Goal: Task Accomplishment & Management: Complete application form

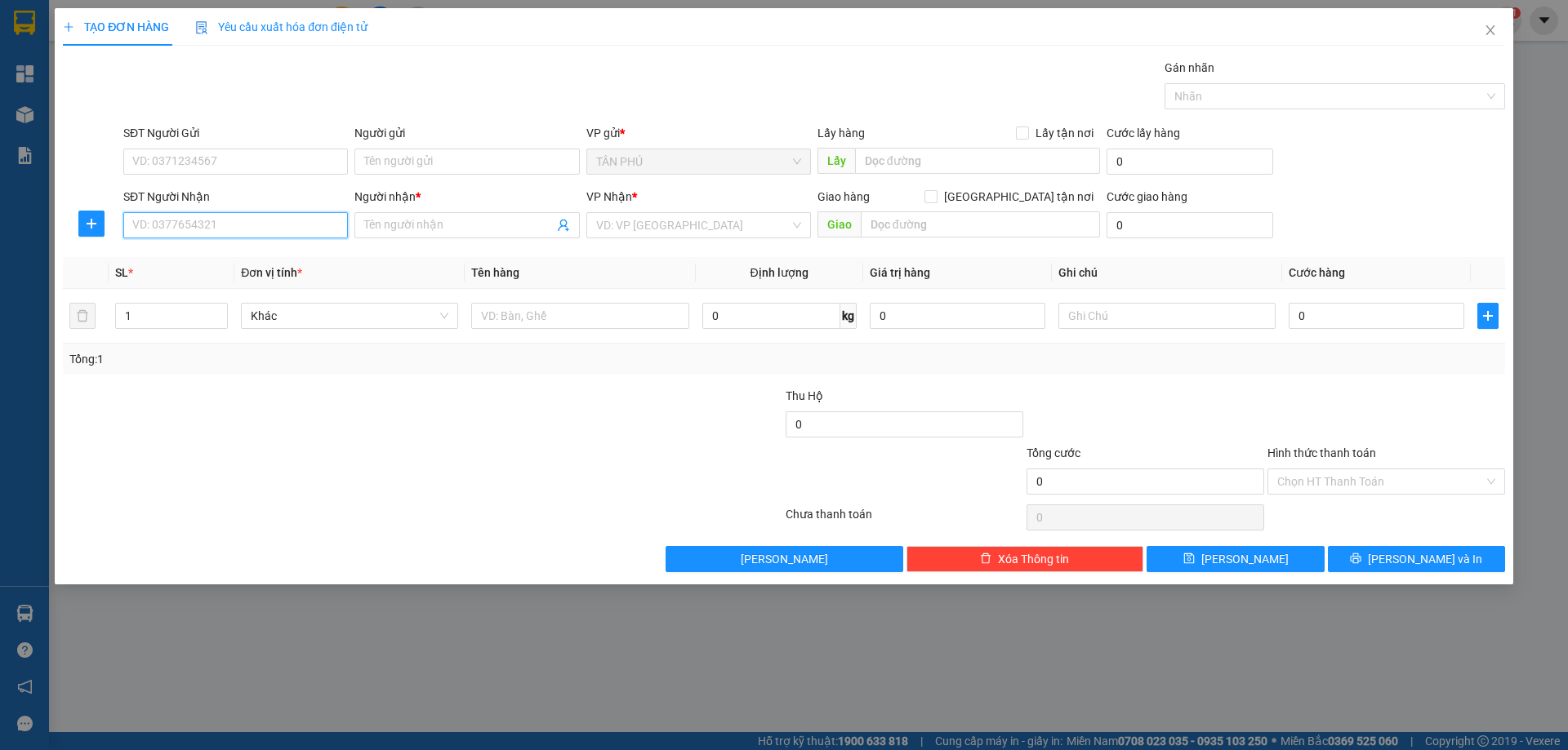
click at [326, 222] on input "SĐT Người Nhận" at bounding box center [235, 224] width 225 height 26
click at [326, 223] on input "SĐT Người Nhận" at bounding box center [235, 224] width 225 height 26
click at [266, 265] on div "0905248689 - LINH" at bounding box center [235, 257] width 205 height 18
type input "0905248689"
type input "LINH"
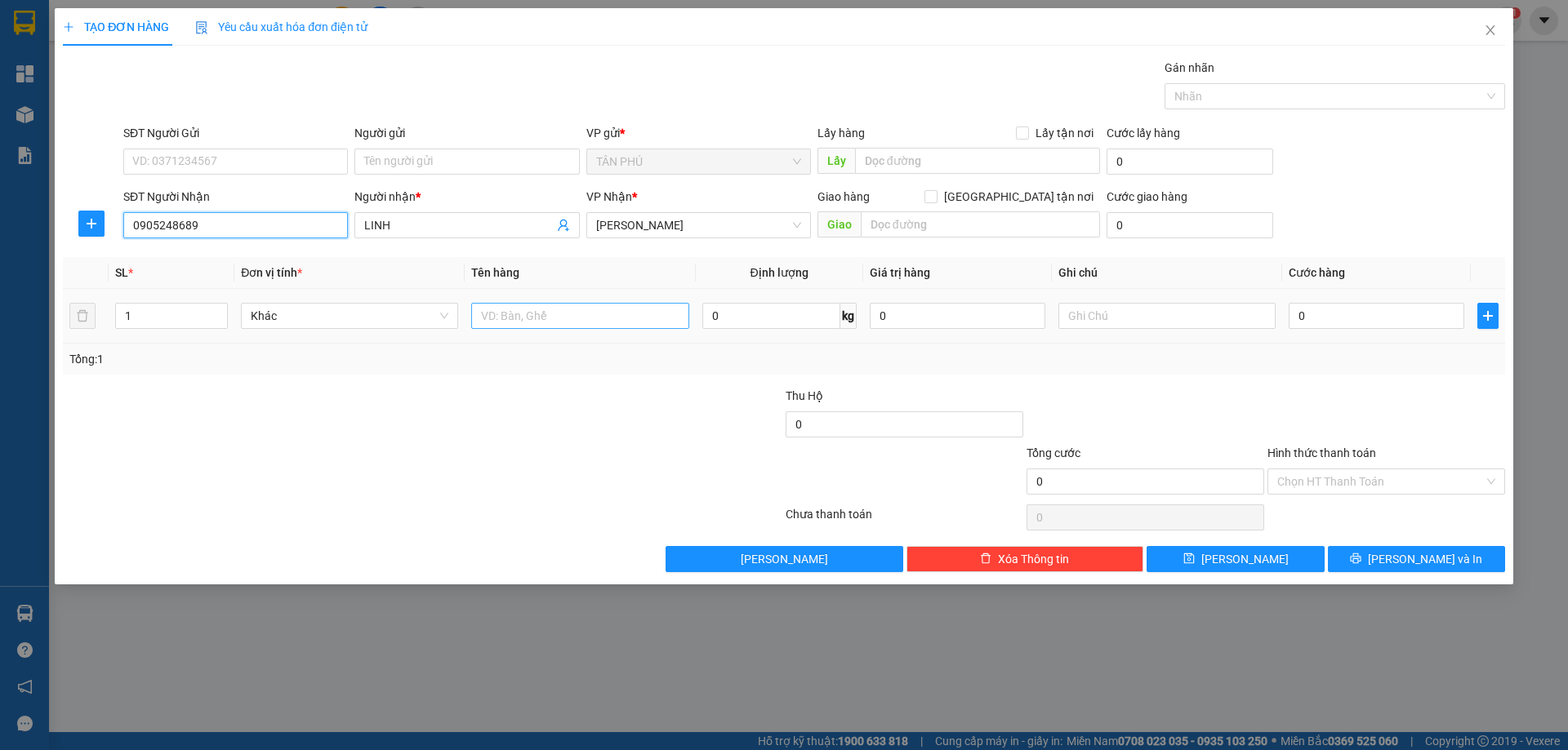
type input "0905248689"
click at [508, 327] on input "text" at bounding box center [580, 316] width 217 height 26
type input "XỐP"
click at [941, 220] on input "text" at bounding box center [979, 223] width 239 height 26
type input "QUI NHƠN"
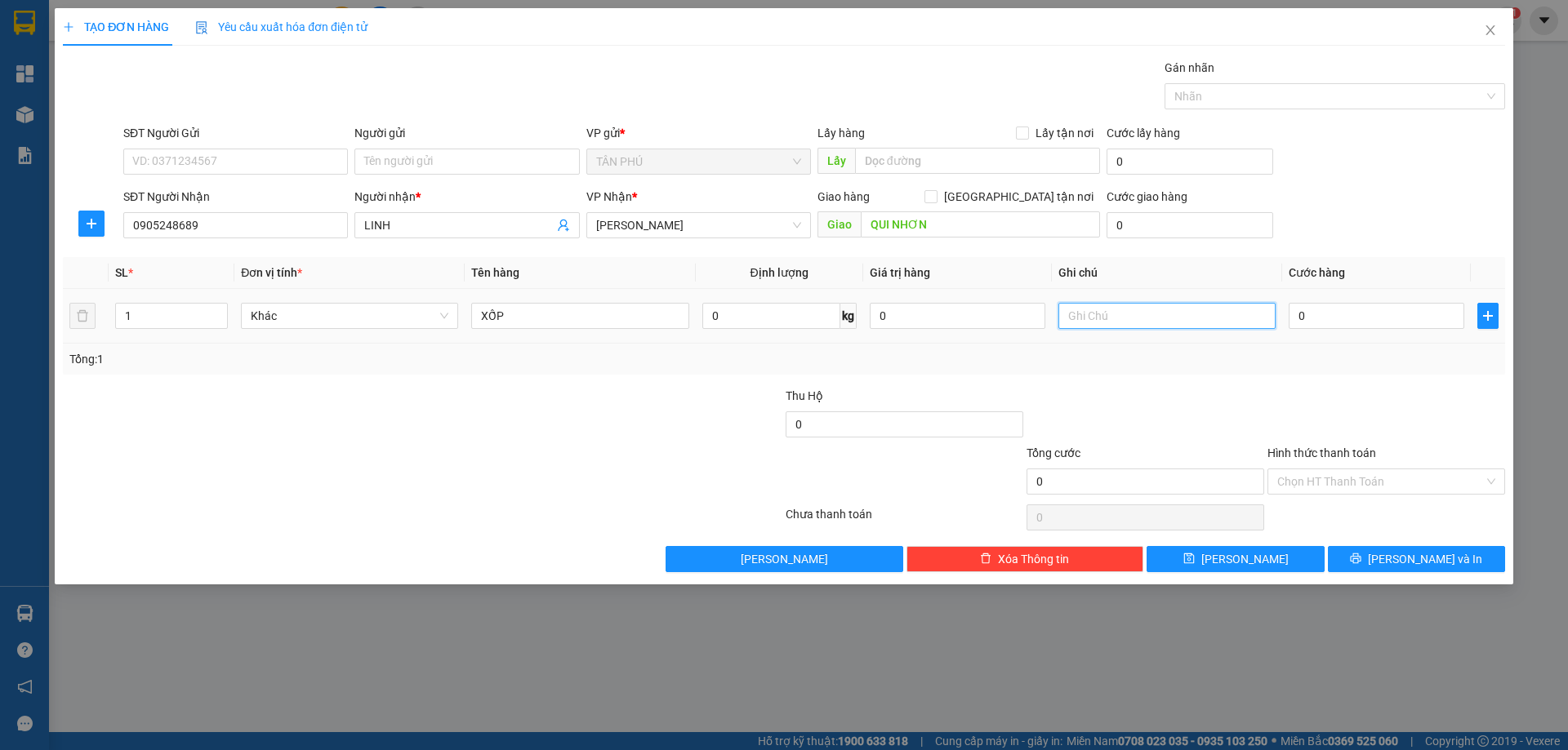
click at [1087, 319] on input "text" at bounding box center [1166, 316] width 217 height 26
type input "C/70"
click at [1337, 453] on label "Hình thức thanh toán" at bounding box center [1321, 452] width 108 height 13
click at [1337, 469] on input "Hình thức thanh toán" at bounding box center [1380, 481] width 207 height 24
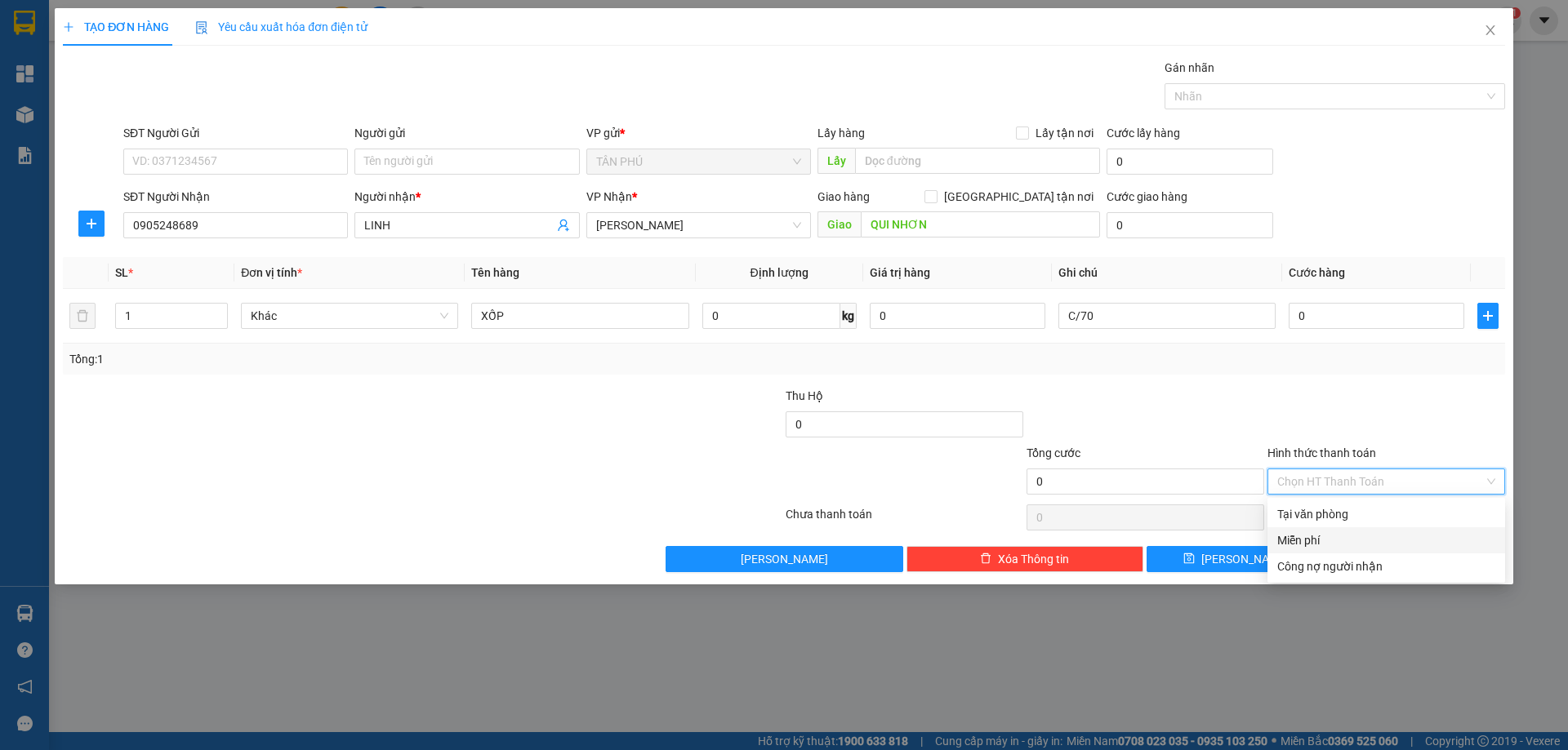
click at [1358, 548] on div "Miễn phí" at bounding box center [1386, 540] width 218 height 18
click at [1361, 557] on icon "printer" at bounding box center [1355, 558] width 12 height 12
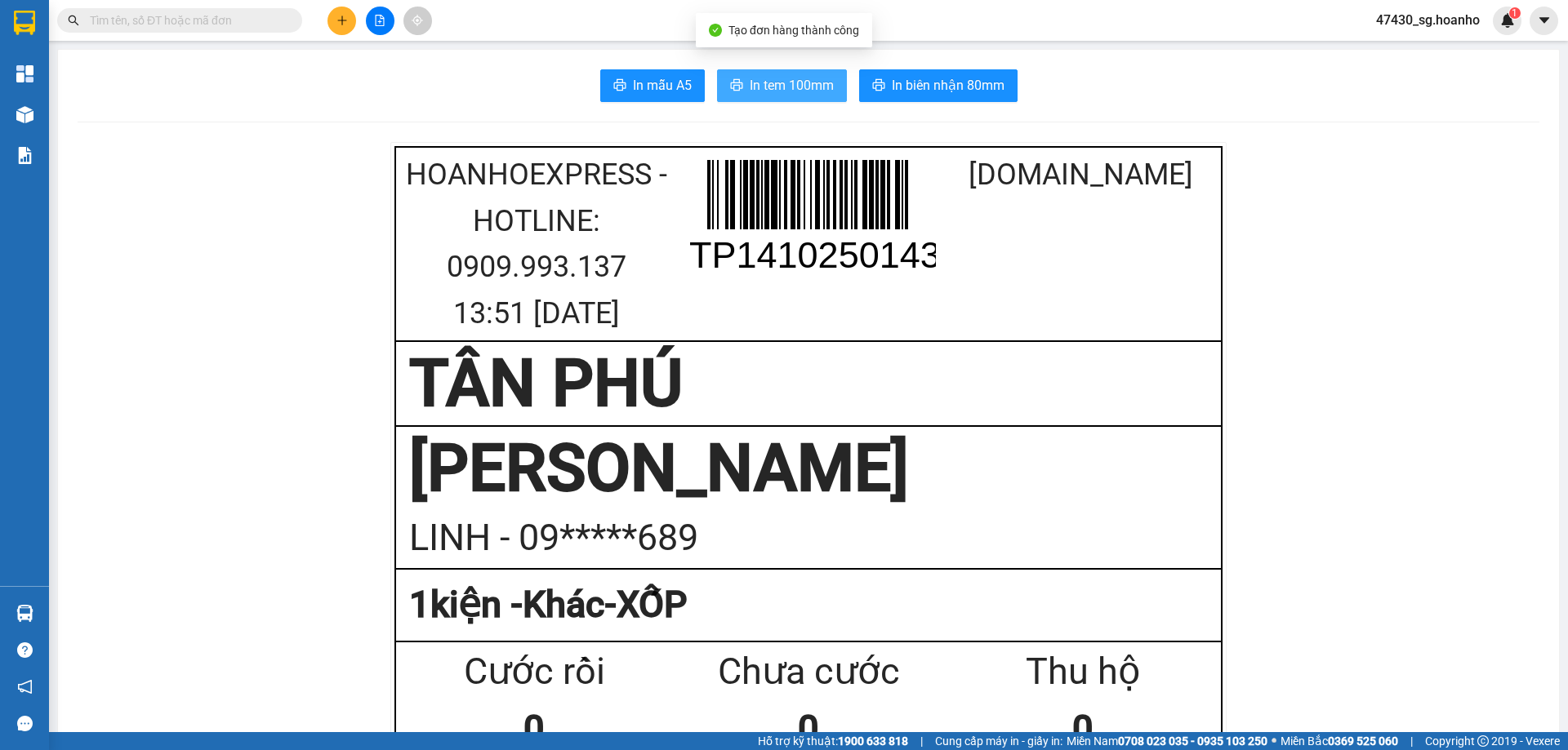
click at [806, 74] on button "In tem 100mm" at bounding box center [781, 86] width 130 height 33
click at [342, 16] on icon "plus" at bounding box center [342, 20] width 1 height 9
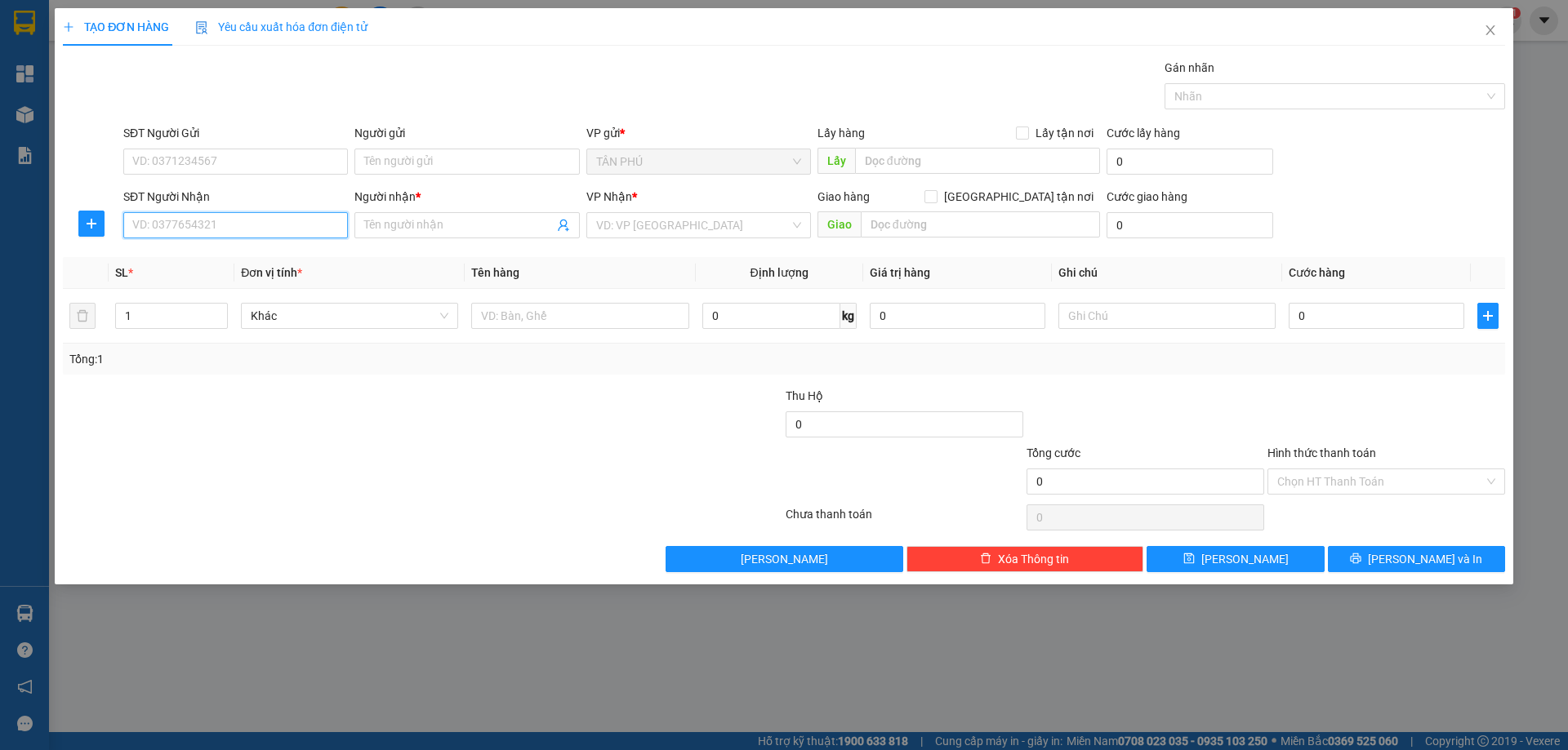
click at [295, 224] on input "SĐT Người Nhận" at bounding box center [235, 224] width 225 height 26
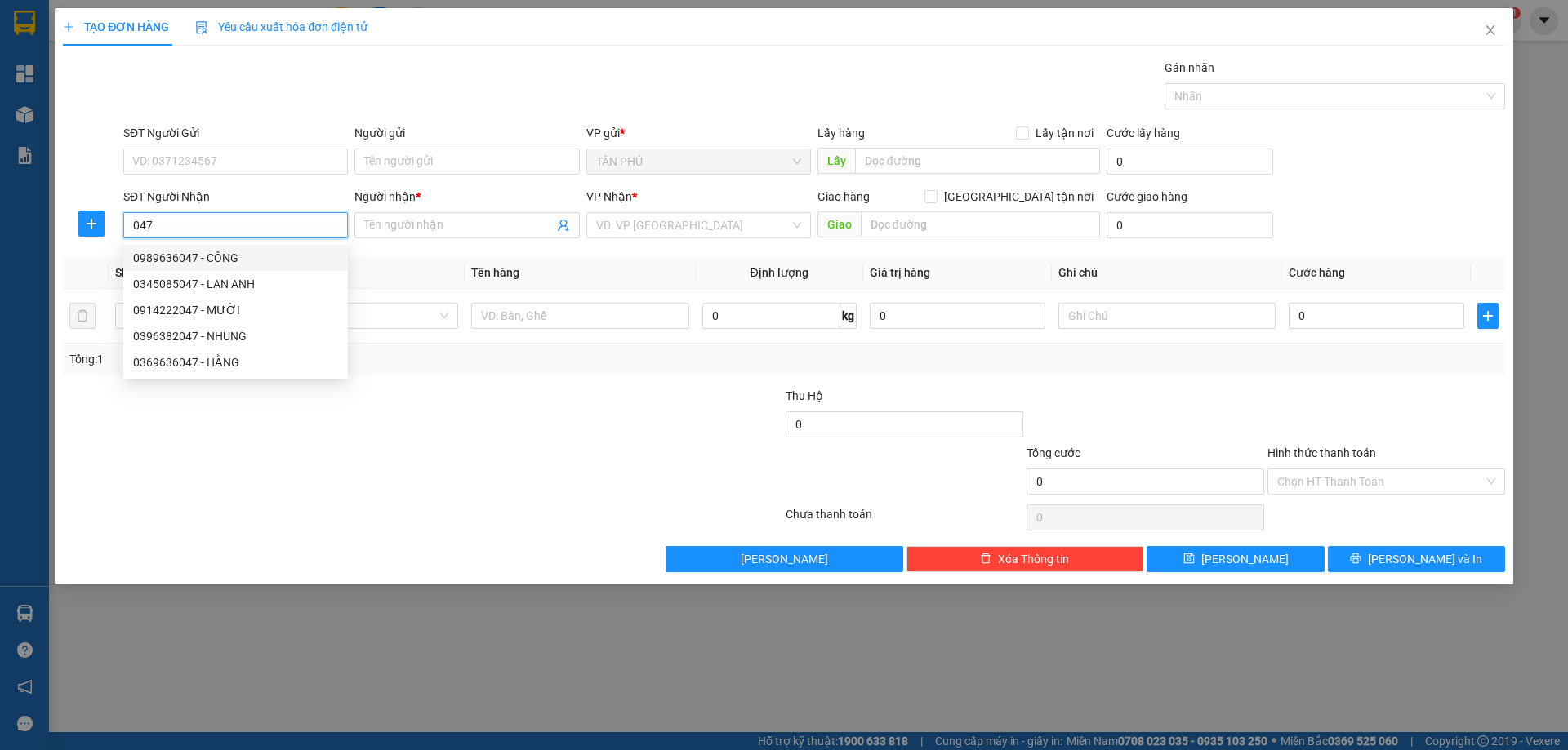
click at [251, 268] on div "0989636047 - CÔNG" at bounding box center [235, 257] width 225 height 26
type input "0989636047"
type input "CÔNG"
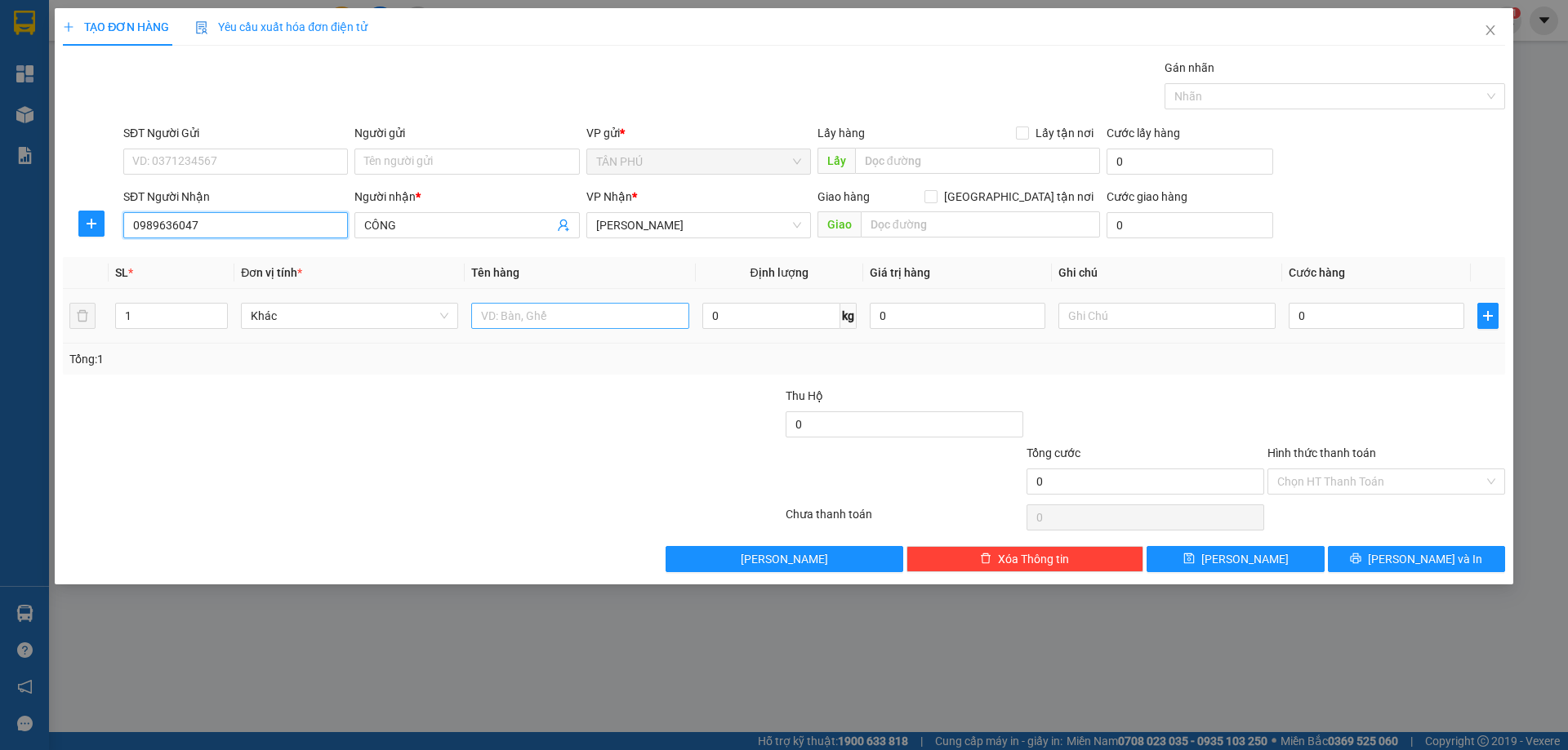
type input "0989636047"
click at [503, 316] on input "text" at bounding box center [580, 316] width 217 height 26
type input "XỐP"
click at [1191, 314] on input "text" at bounding box center [1166, 316] width 217 height 26
type input "C"
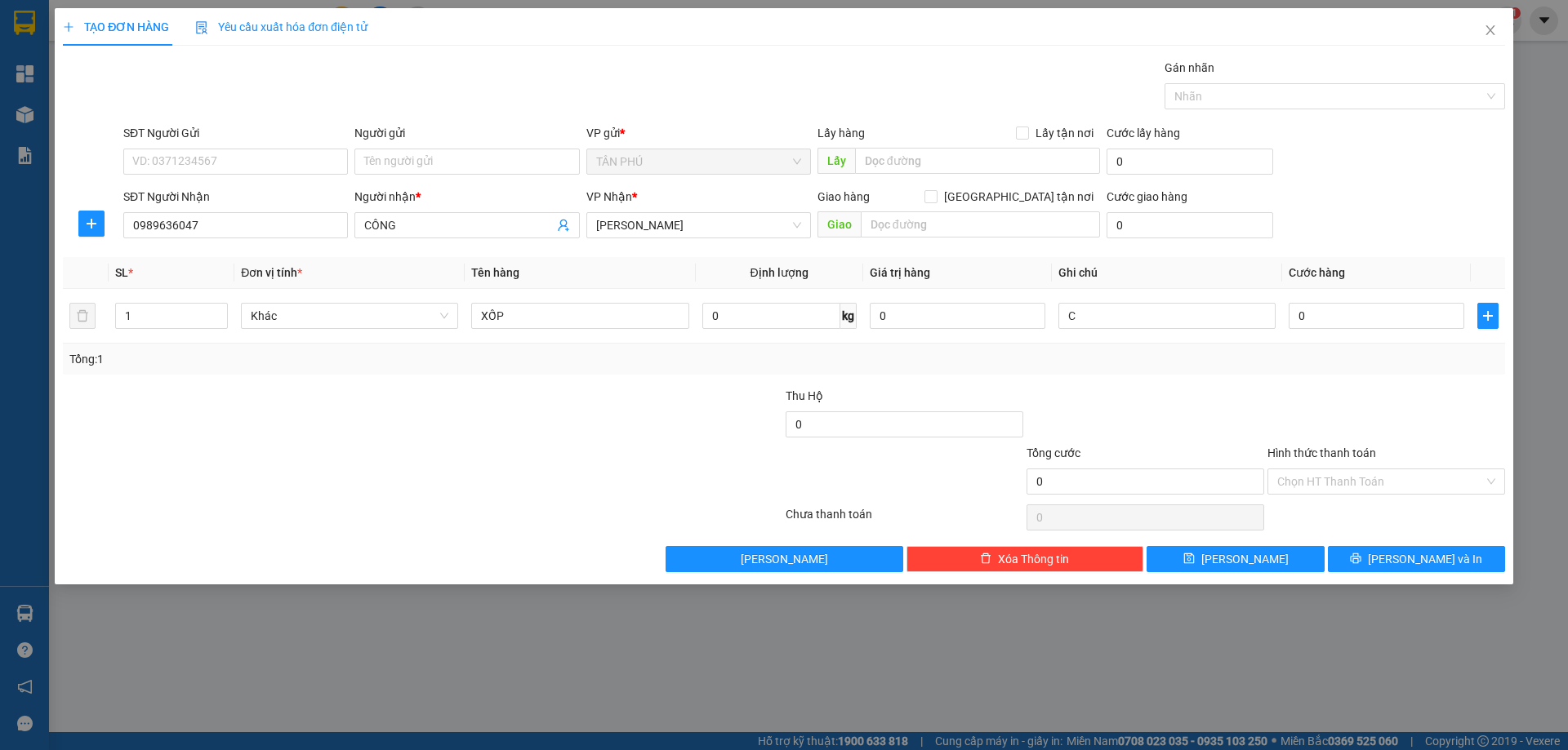
click at [1296, 455] on label "Hình thức thanh toán" at bounding box center [1321, 452] width 108 height 13
click at [1296, 469] on input "Hình thức thanh toán" at bounding box center [1380, 481] width 207 height 24
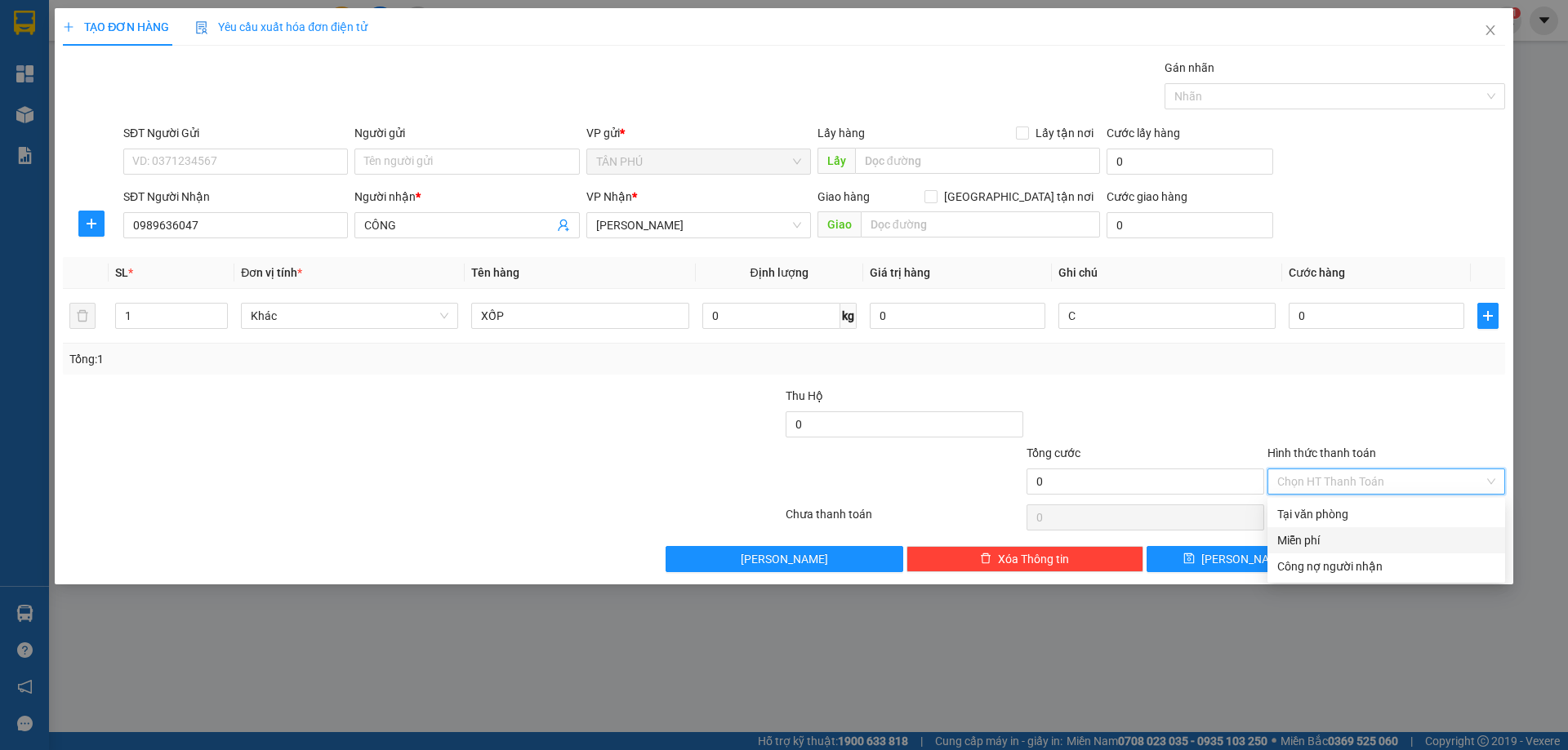
click at [1318, 530] on div "Miễn phí" at bounding box center [1386, 540] width 238 height 26
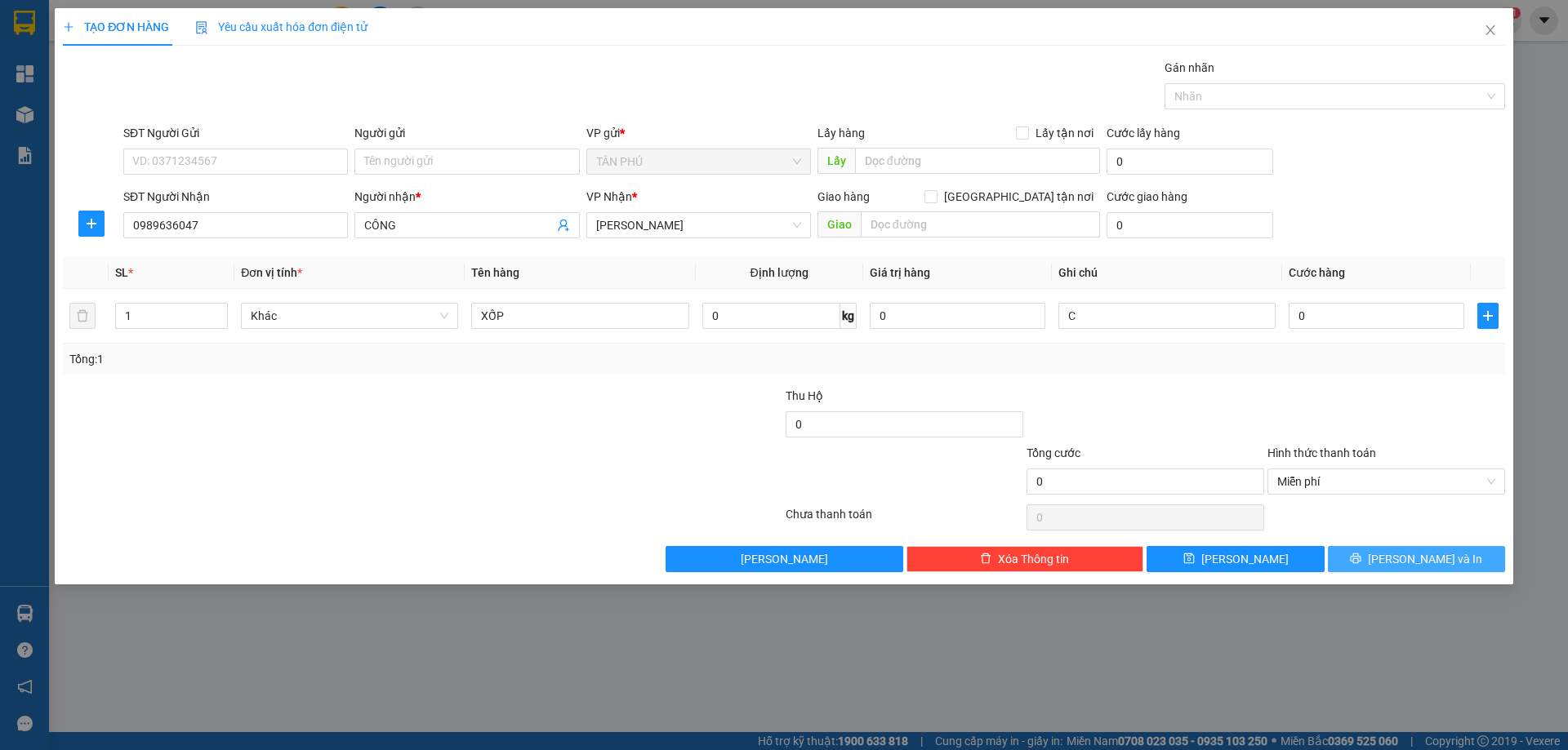
click at [1368, 557] on button "[PERSON_NAME] và In" at bounding box center [1416, 559] width 177 height 26
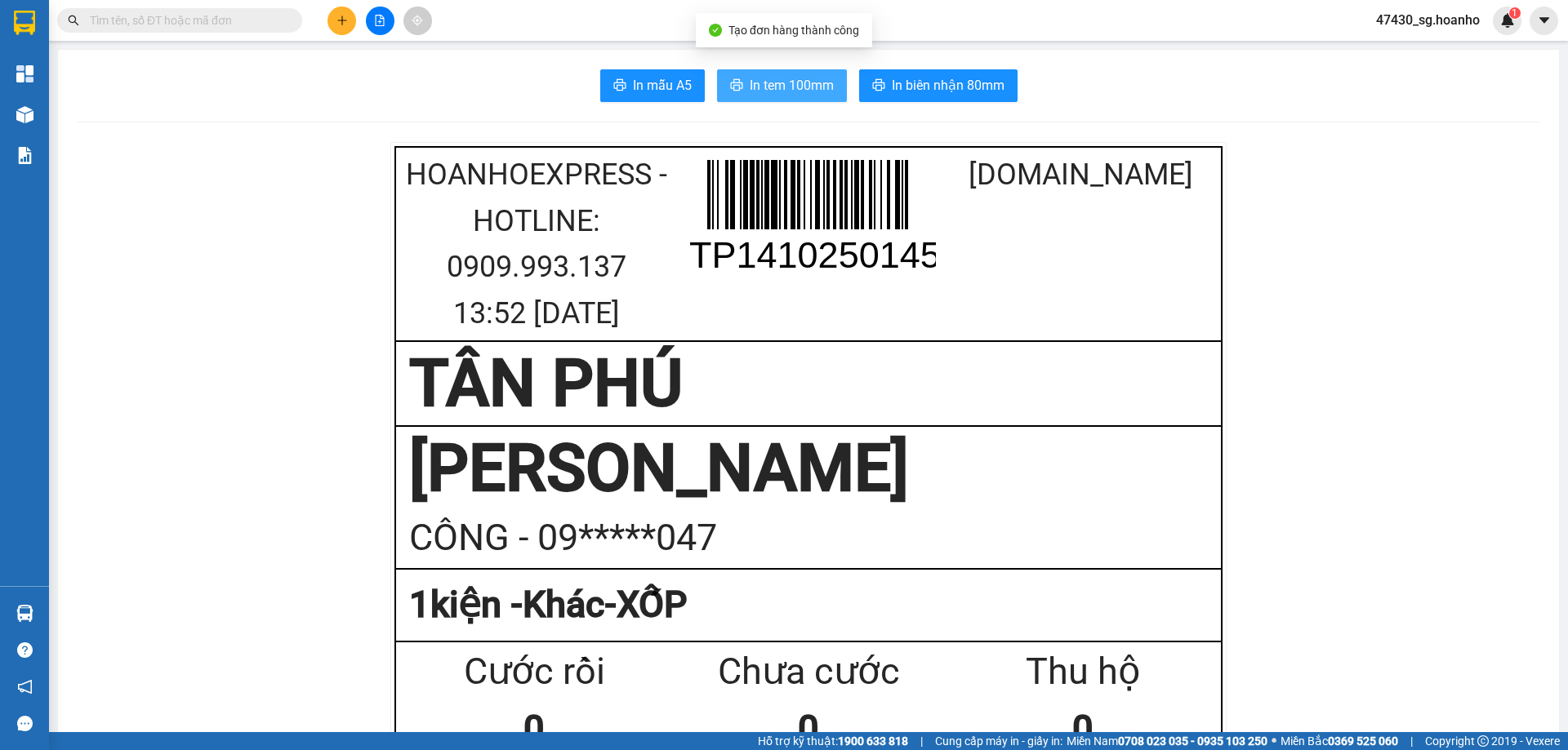
click at [763, 101] on button "In tem 100mm" at bounding box center [781, 86] width 130 height 33
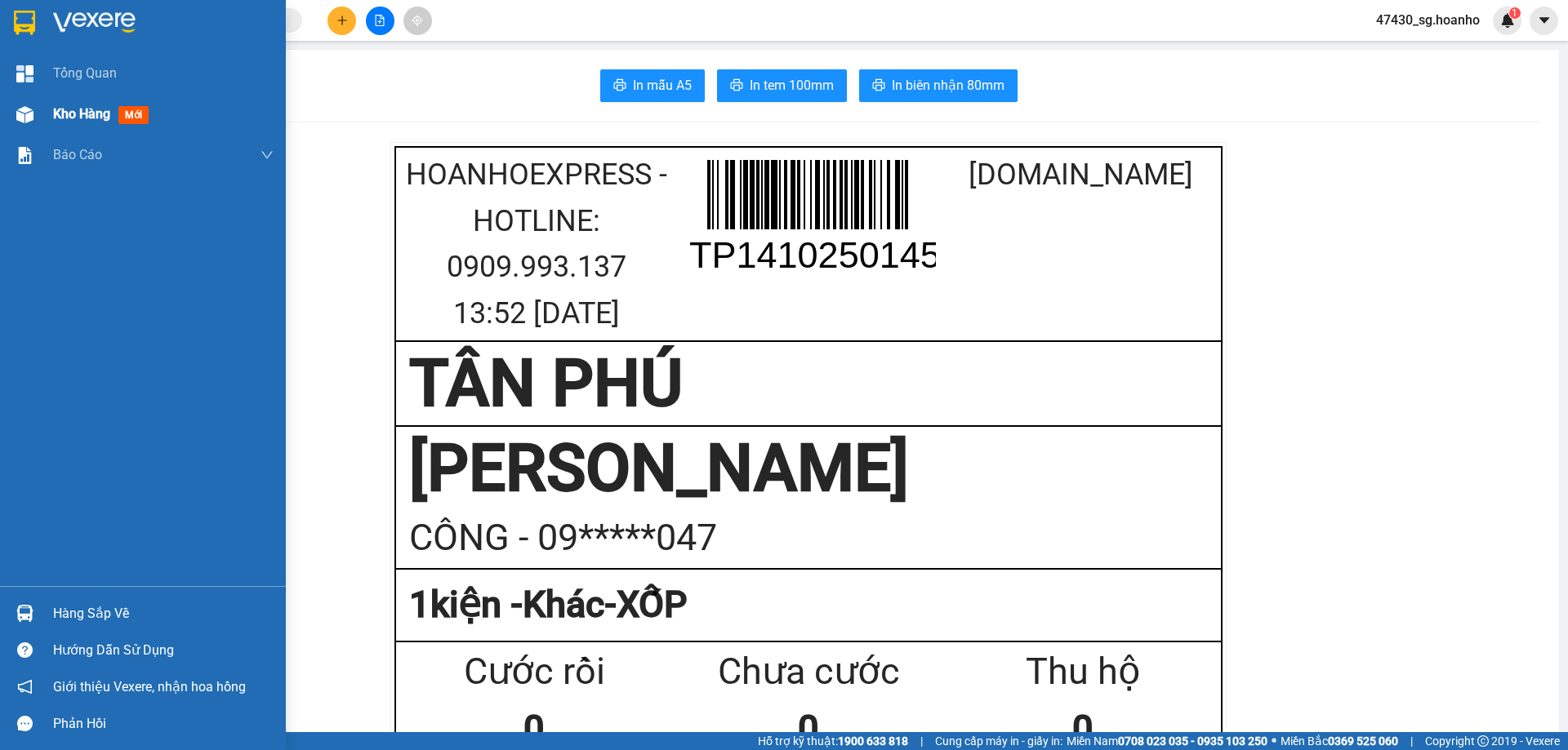
click at [80, 113] on span "Kho hàng" at bounding box center [81, 114] width 57 height 15
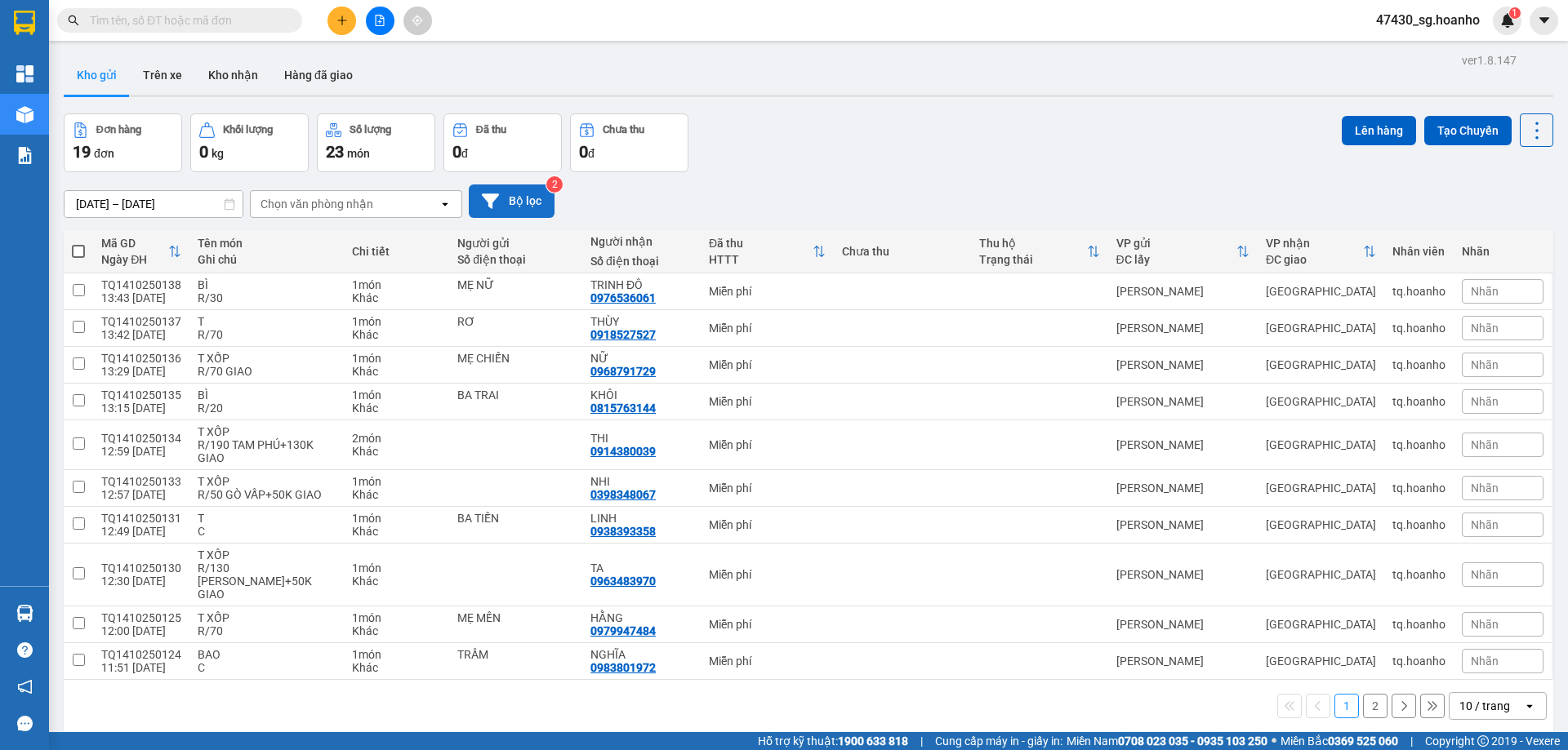
click at [511, 210] on button "Bộ lọc" at bounding box center [512, 200] width 86 height 33
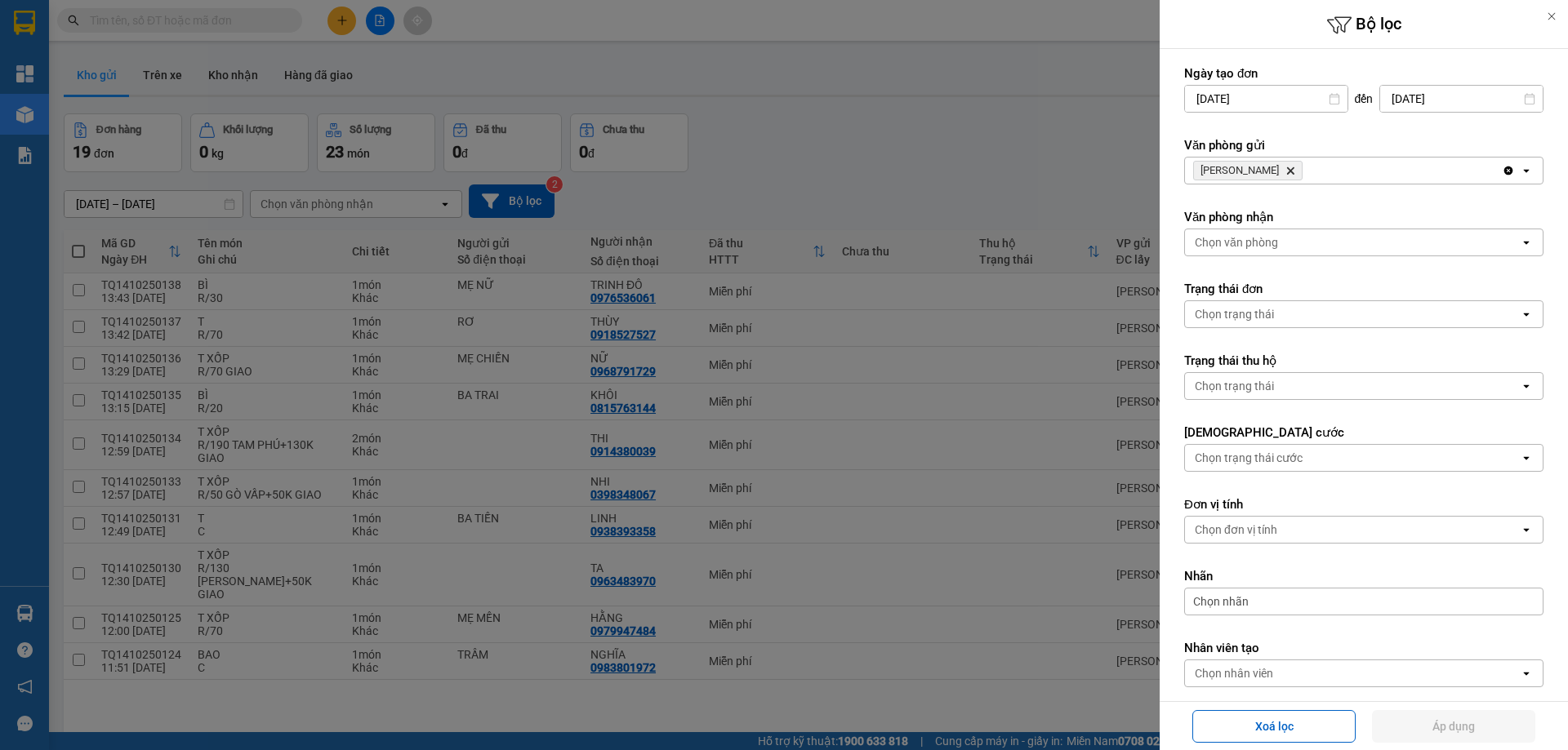
click at [1285, 166] on icon "Delete" at bounding box center [1290, 170] width 10 height 10
click at [1254, 171] on div "Chọn văn phòng" at bounding box center [1235, 171] width 83 height 16
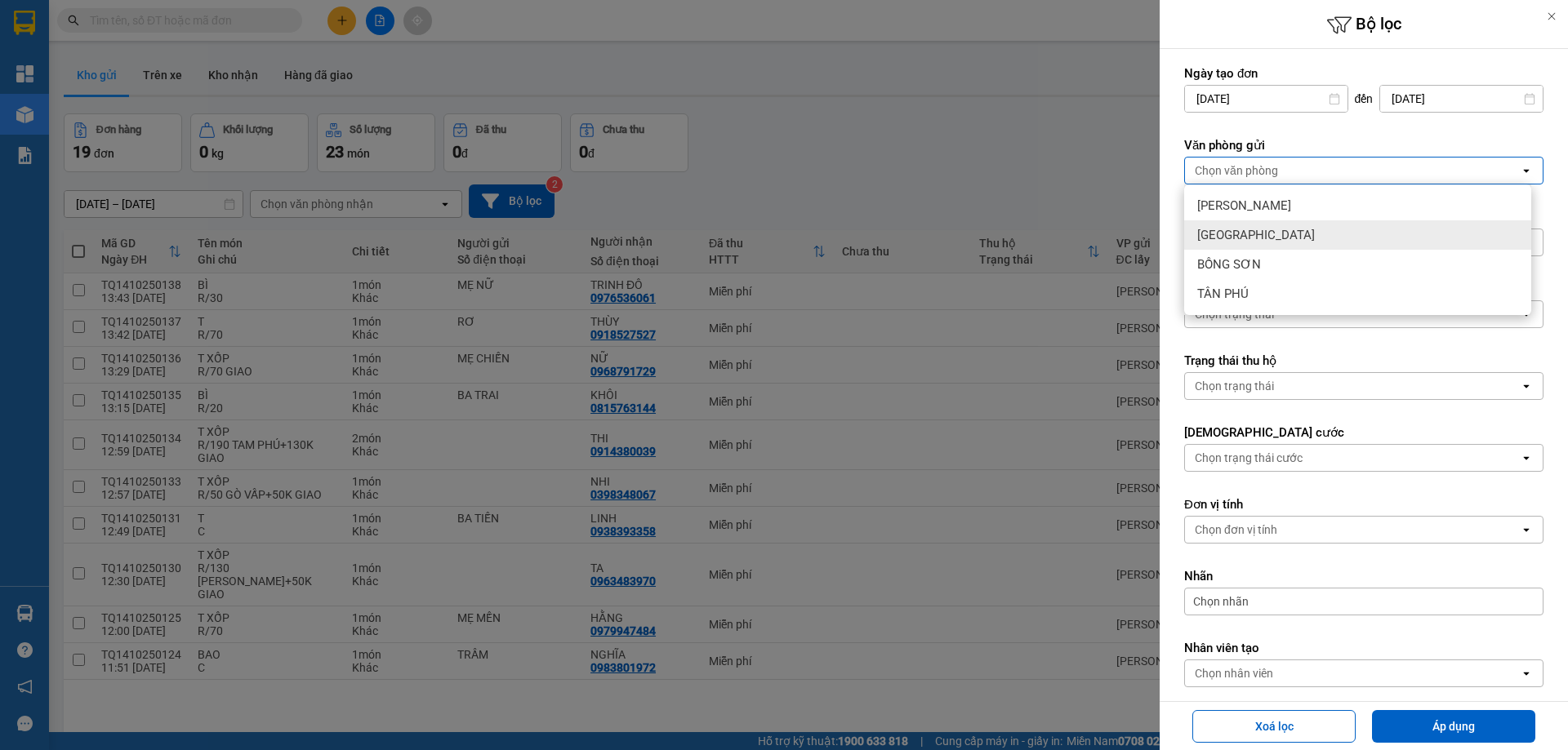
click at [1250, 227] on div "[GEOGRAPHIC_DATA]" at bounding box center [1358, 234] width 347 height 29
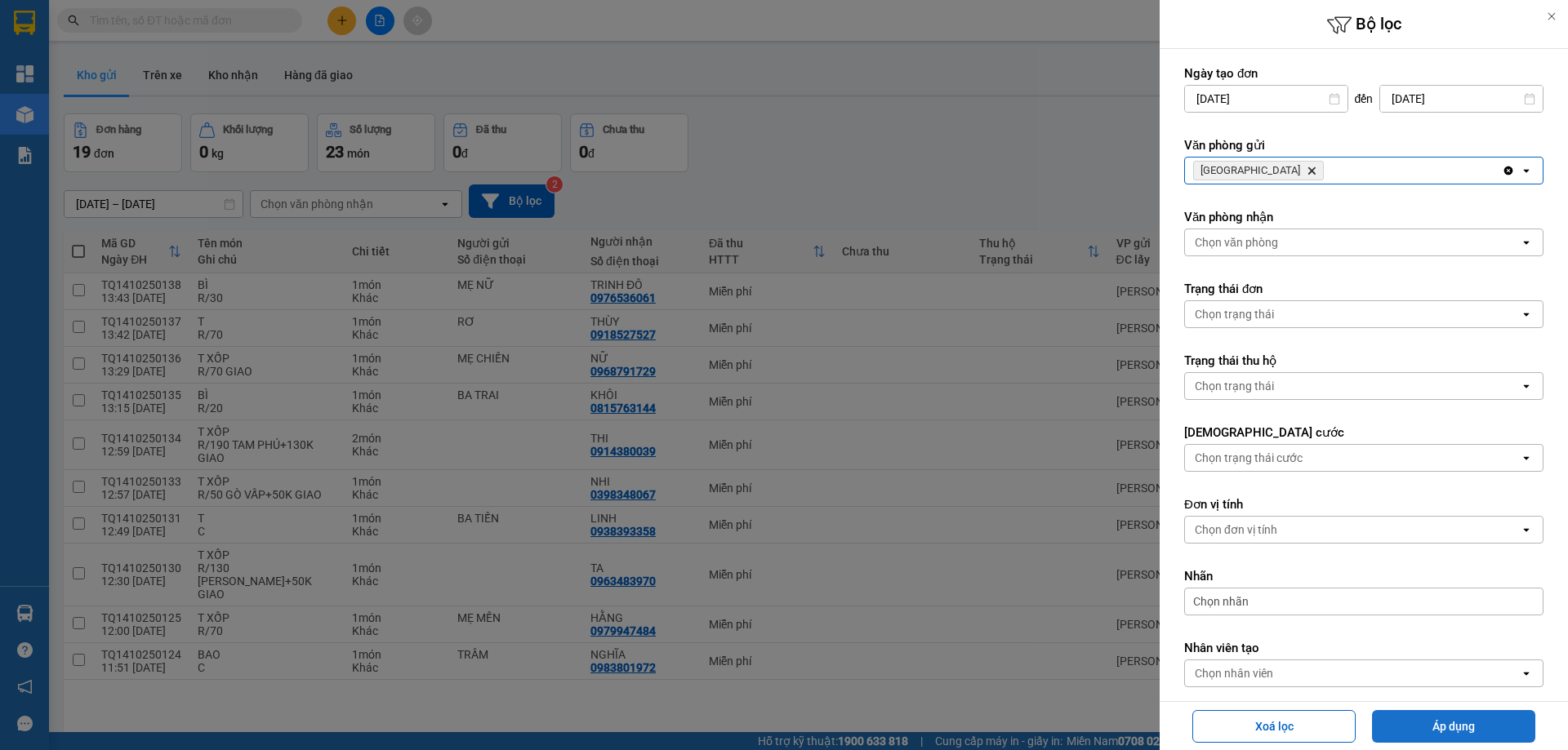
click at [1425, 727] on button "Áp dụng" at bounding box center [1454, 726] width 164 height 33
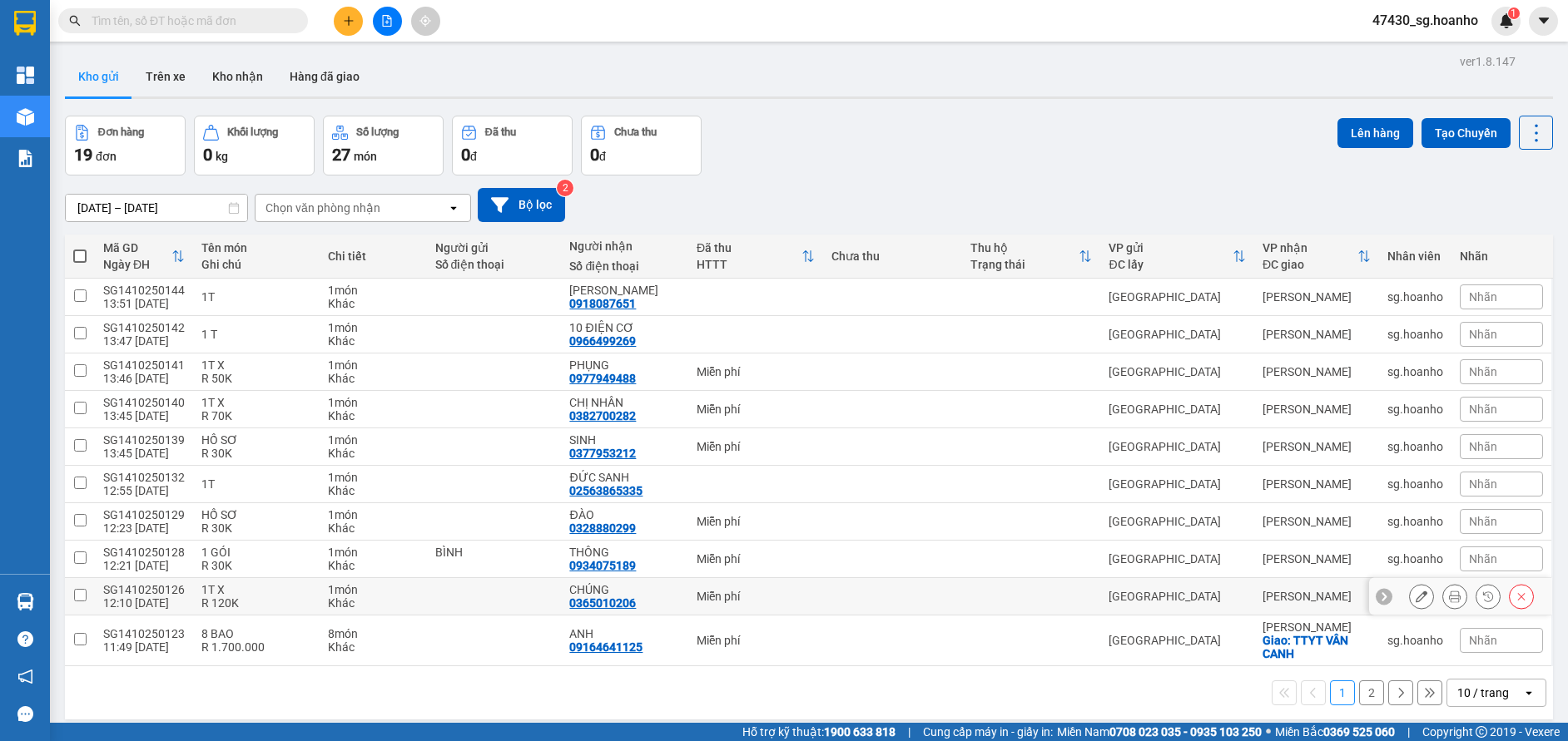
drag, startPoint x: 985, startPoint y: 593, endPoint x: 973, endPoint y: 597, distance: 12.6
click at [975, 596] on td at bounding box center [1031, 596] width 139 height 37
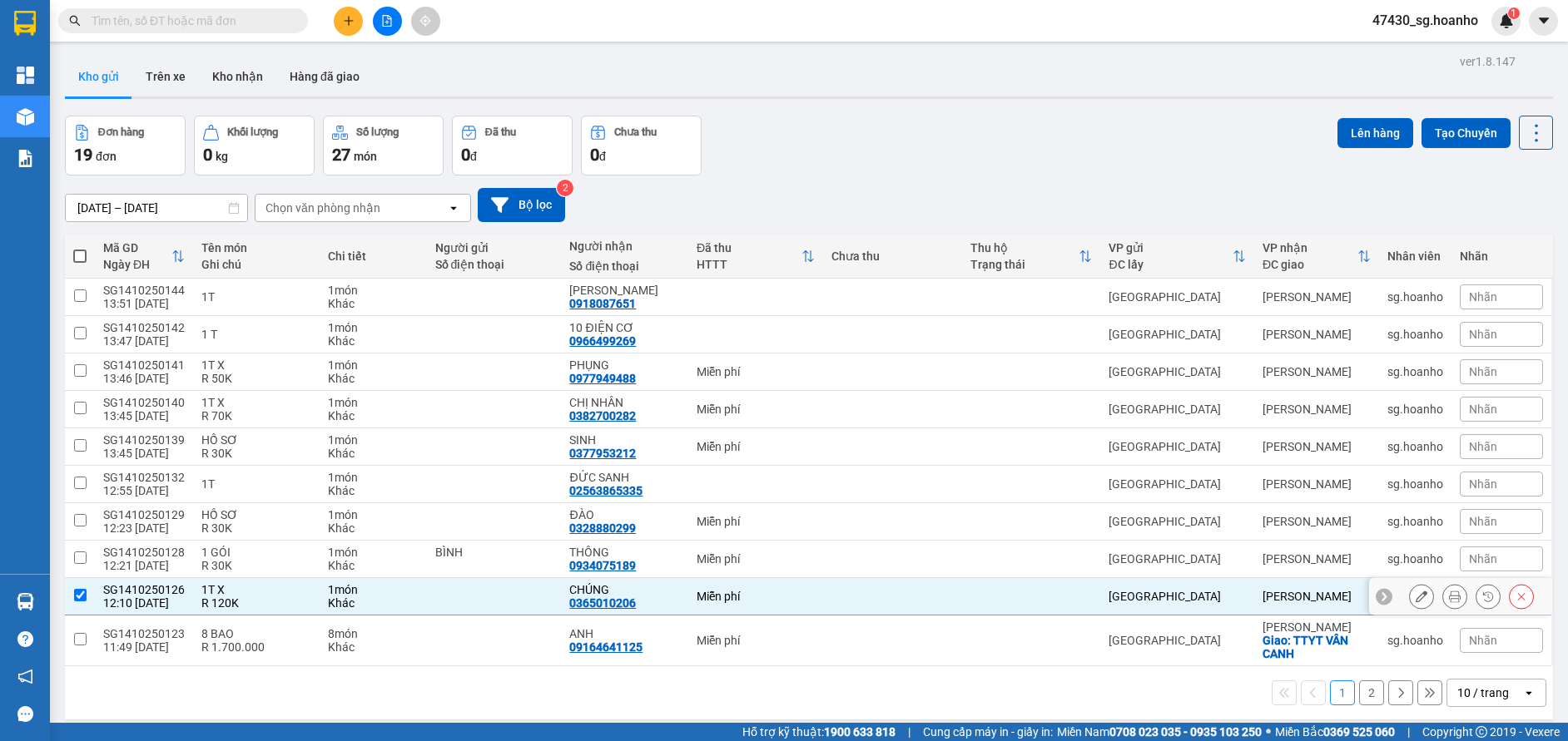
click at [973, 597] on td at bounding box center [1031, 596] width 139 height 37
checkbox input "true"
click at [346, 25] on icon "plus" at bounding box center [348, 20] width 12 height 12
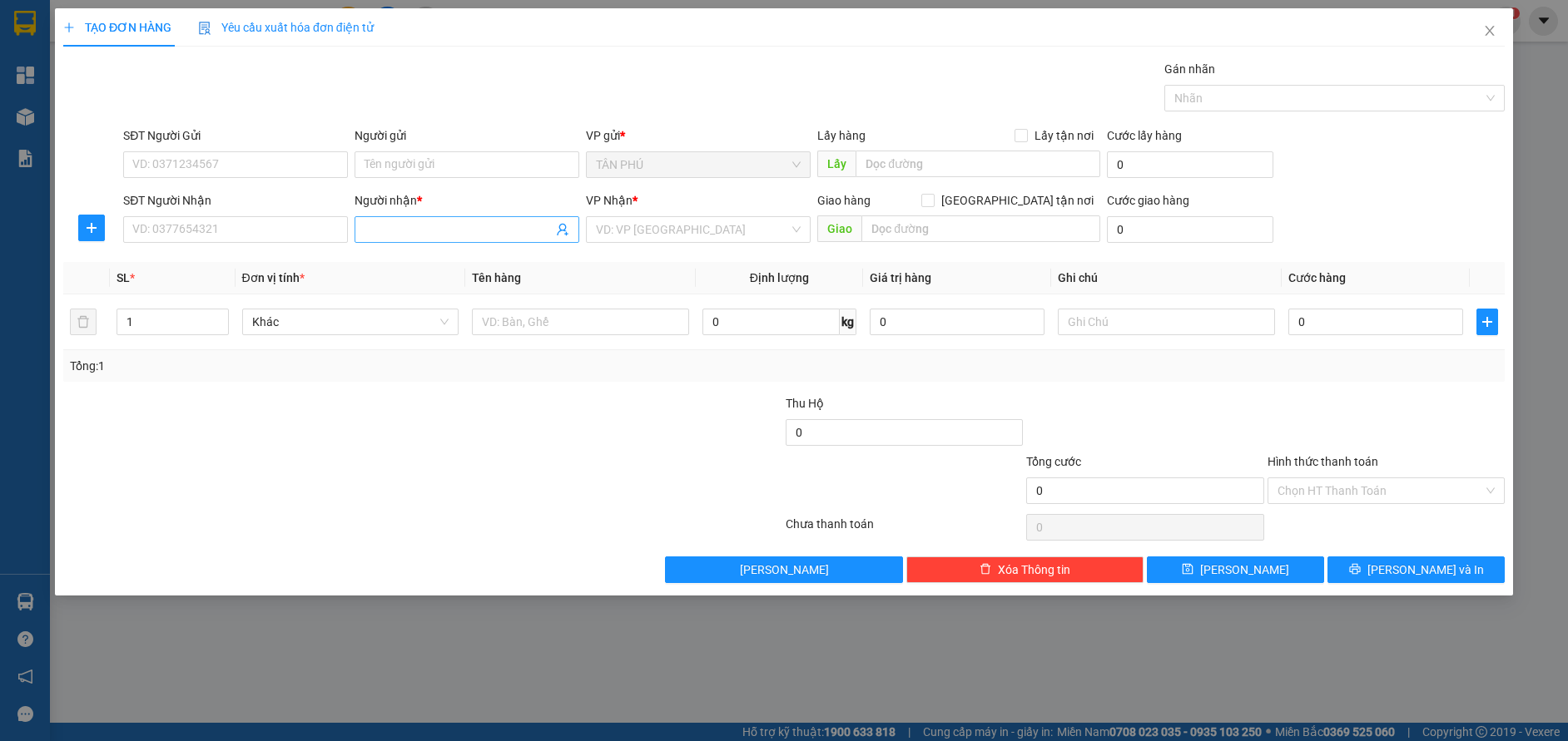
click at [387, 224] on input "Người nhận *" at bounding box center [459, 230] width 188 height 18
type input "CÔNG TUM"
click at [471, 262] on div "CÔNG TUM - 0968069105" at bounding box center [467, 262] width 205 height 18
type input "0968069105"
type input "CÔNG TUM"
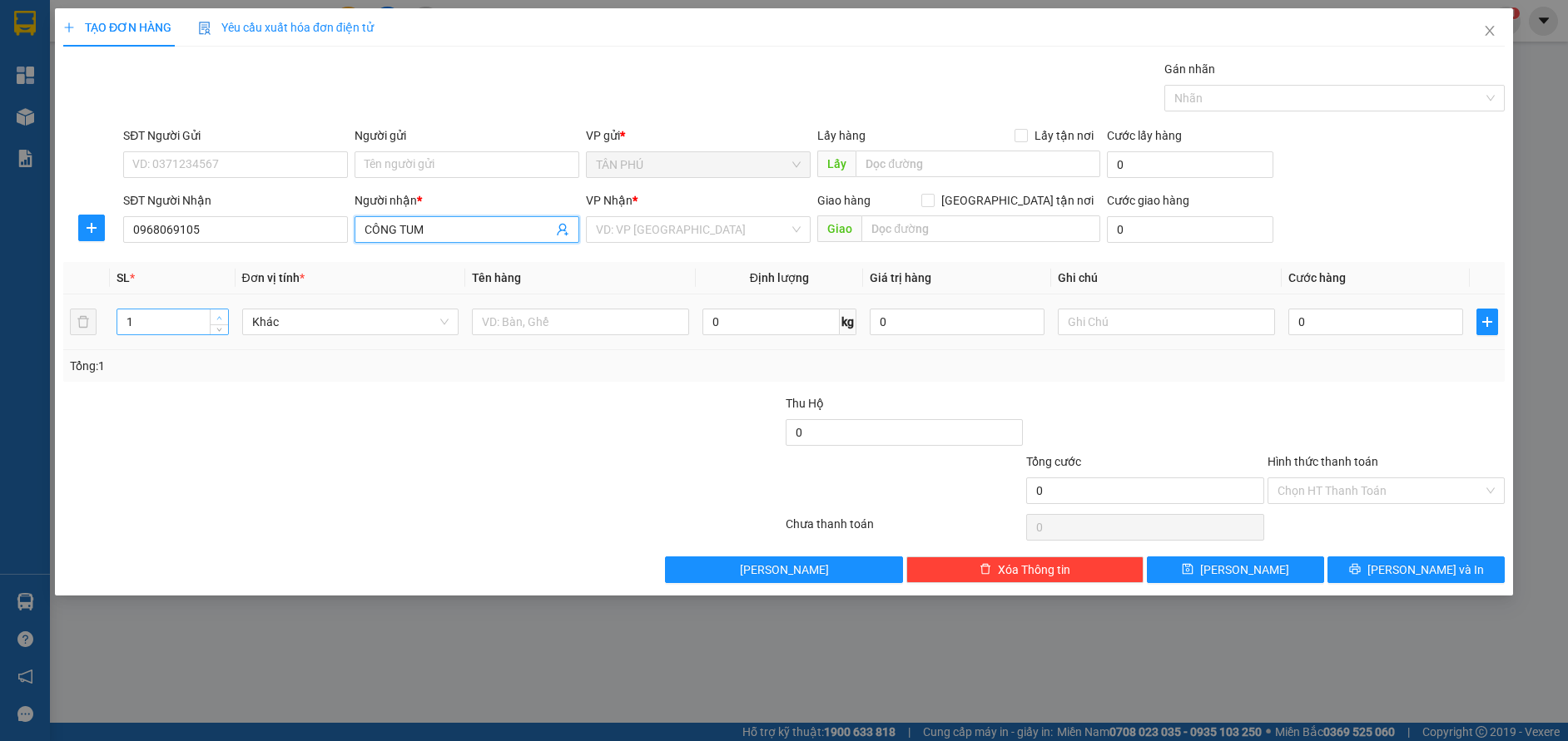
type input "2"
click at [220, 320] on icon "up" at bounding box center [219, 318] width 5 height 5
click at [500, 320] on input "text" at bounding box center [581, 322] width 217 height 26
type input "T"
click at [224, 313] on span "Increase Value" at bounding box center [219, 317] width 18 height 15
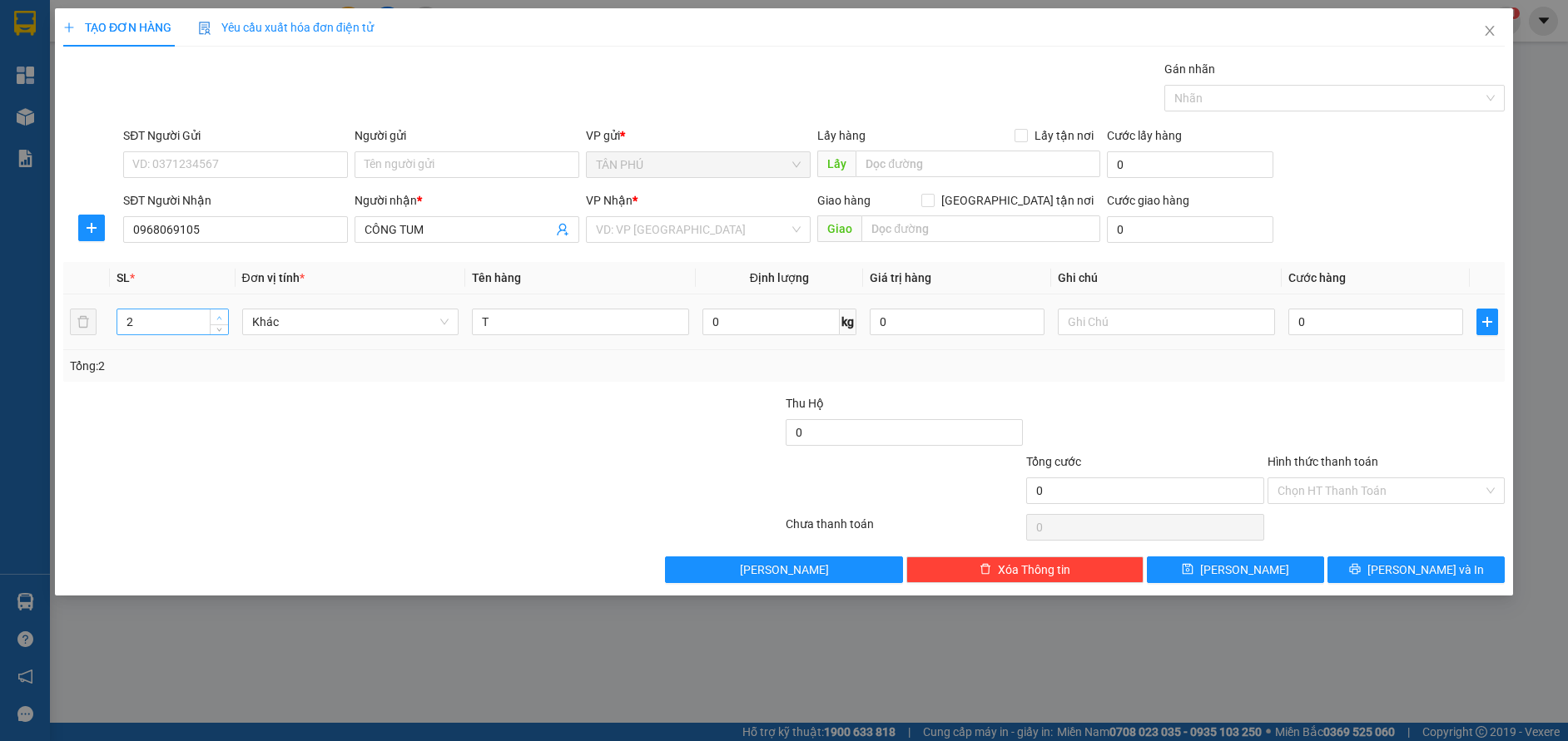
type input "3"
click at [673, 232] on input "search" at bounding box center [693, 229] width 193 height 25
type input "C"
click at [1310, 466] on label "Hình thức thanh toán" at bounding box center [1322, 461] width 110 height 14
click at [1310, 479] on input "Hình thức thanh toán" at bounding box center [1379, 490] width 205 height 25
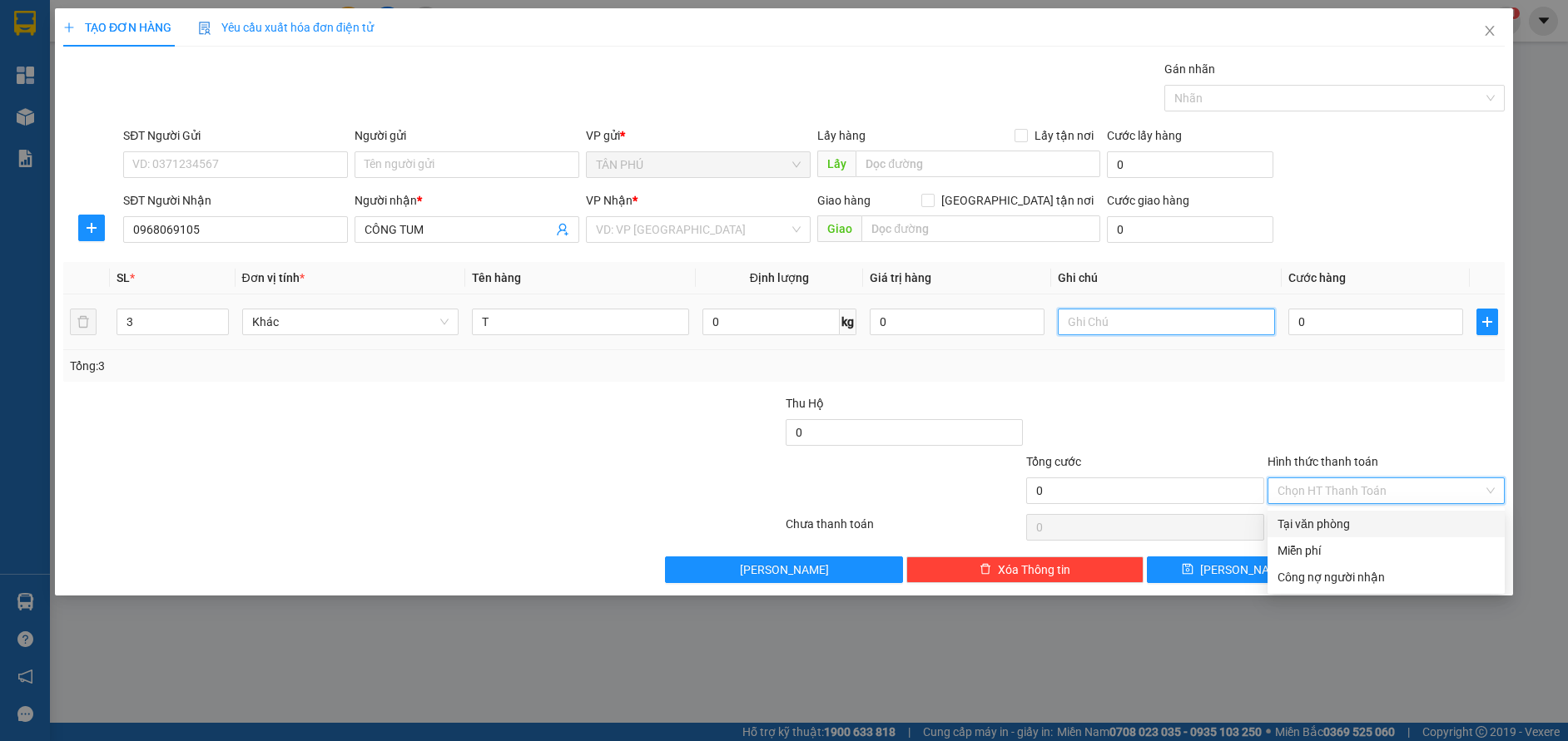
click at [1072, 319] on input "text" at bounding box center [1166, 322] width 217 height 26
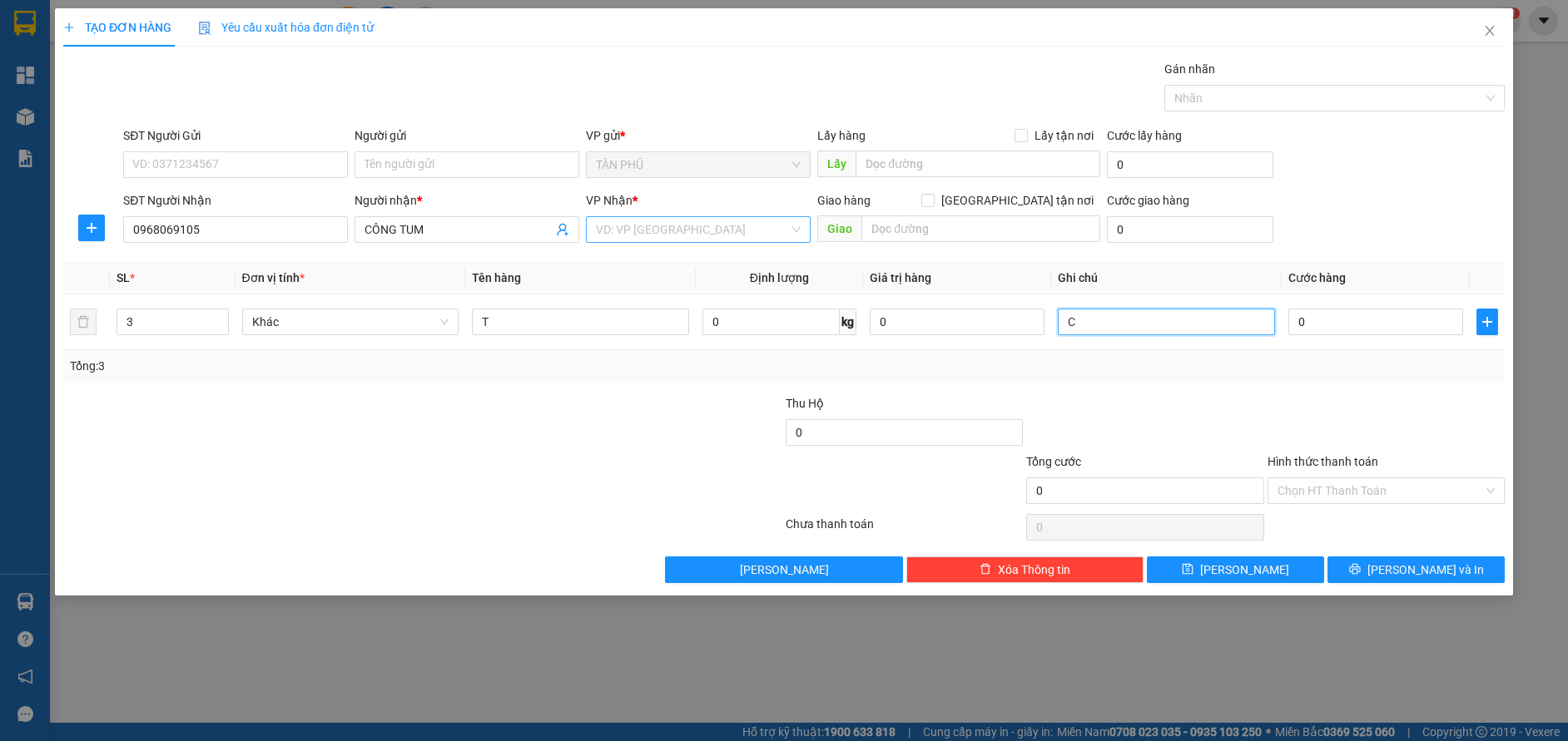
type input "C"
click at [710, 240] on input "search" at bounding box center [693, 229] width 193 height 25
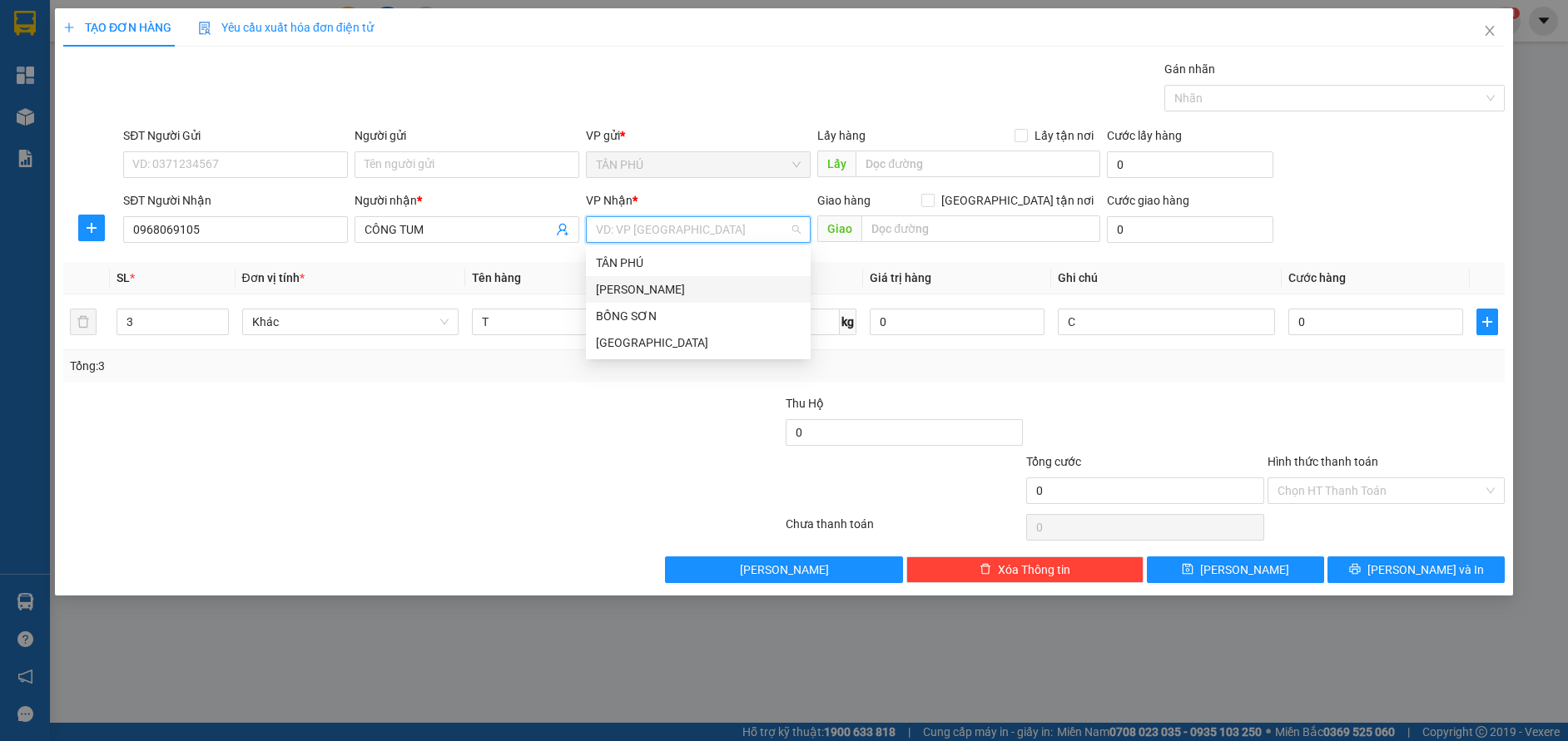
click at [685, 302] on div "[PERSON_NAME]" at bounding box center [698, 289] width 224 height 26
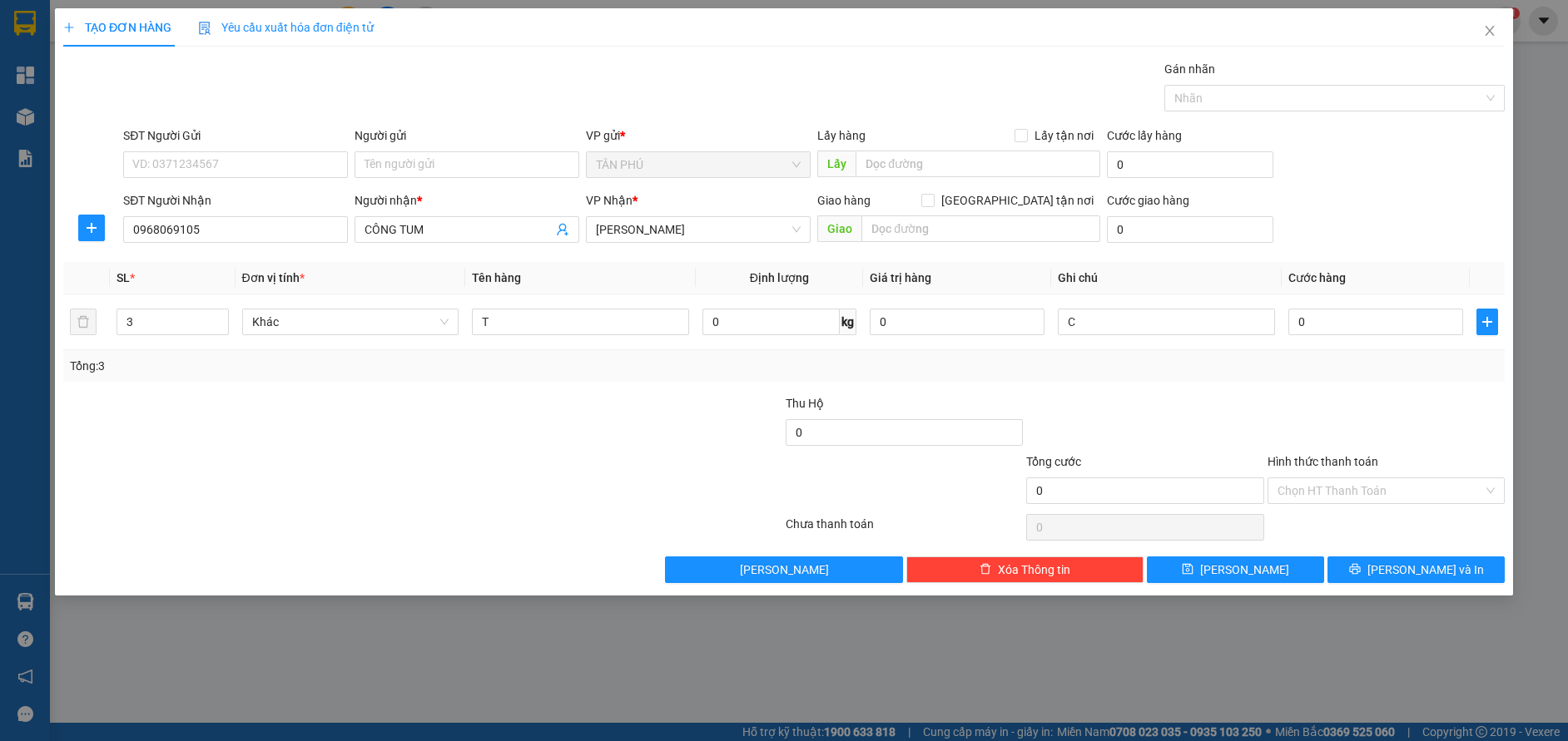
click at [1337, 459] on label "Hình thức thanh toán" at bounding box center [1322, 461] width 110 height 14
click at [1337, 479] on input "Hình thức thanh toán" at bounding box center [1379, 490] width 205 height 25
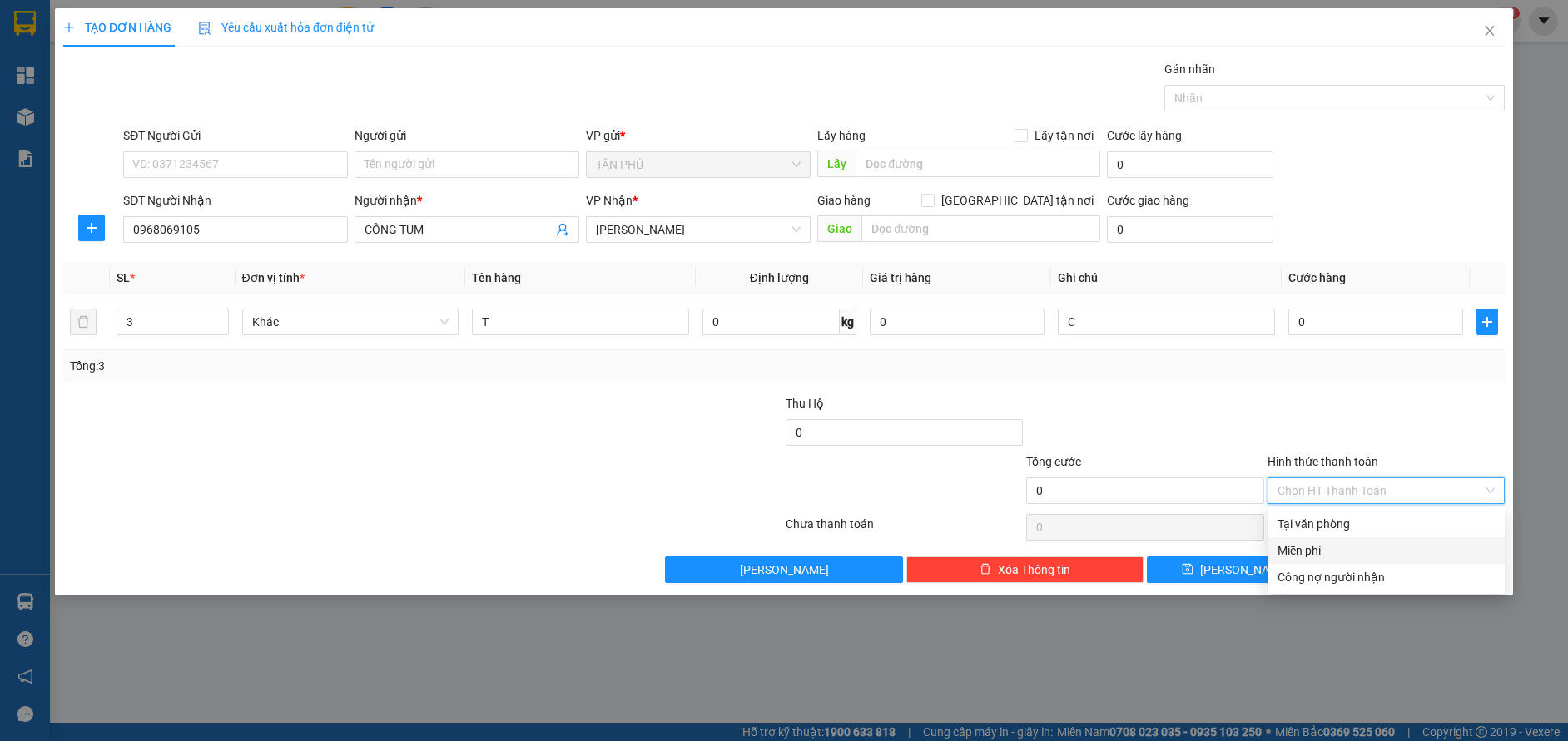
click at [1332, 555] on div "Miễn phí" at bounding box center [1386, 551] width 217 height 18
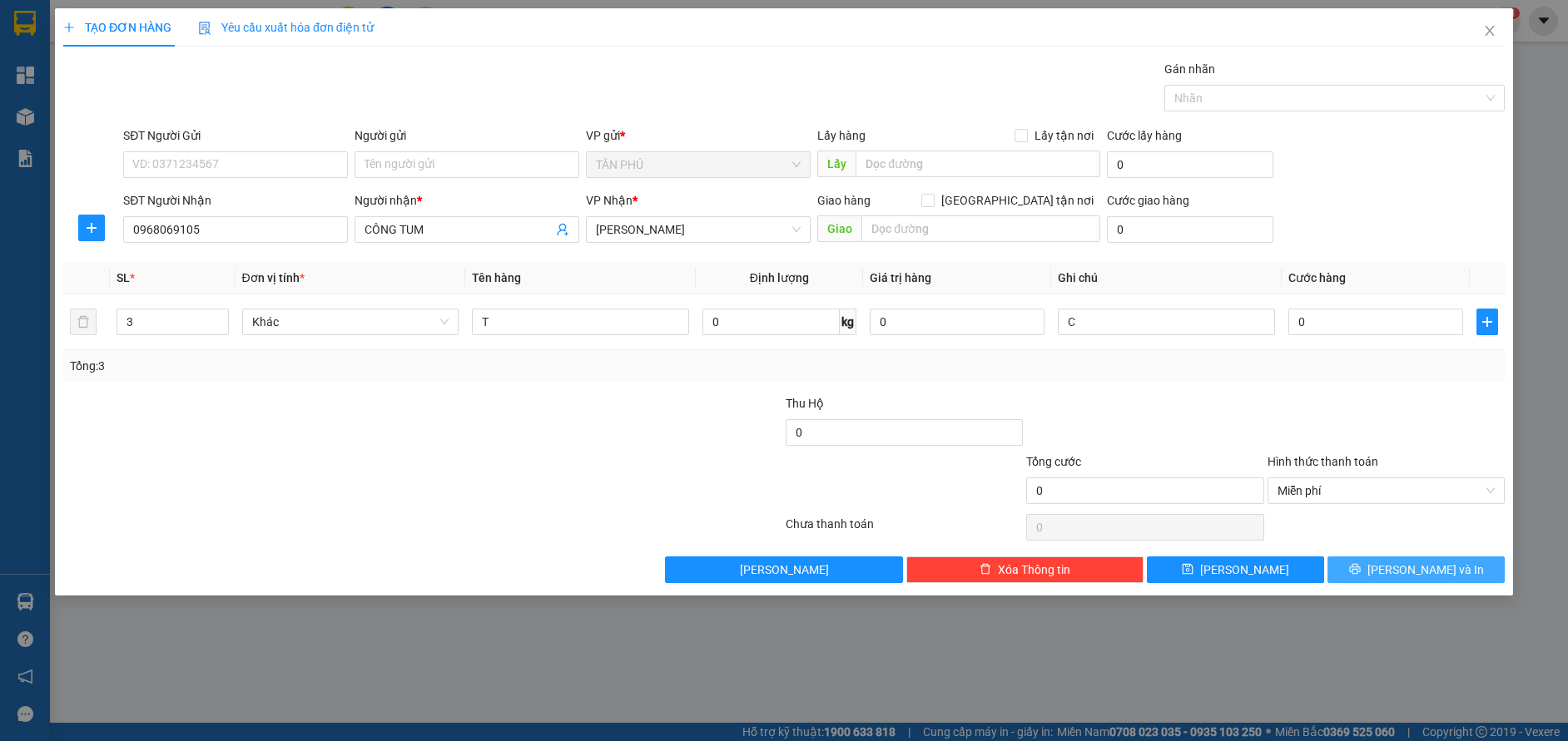
click at [1407, 569] on span "[PERSON_NAME] và In" at bounding box center [1426, 570] width 117 height 18
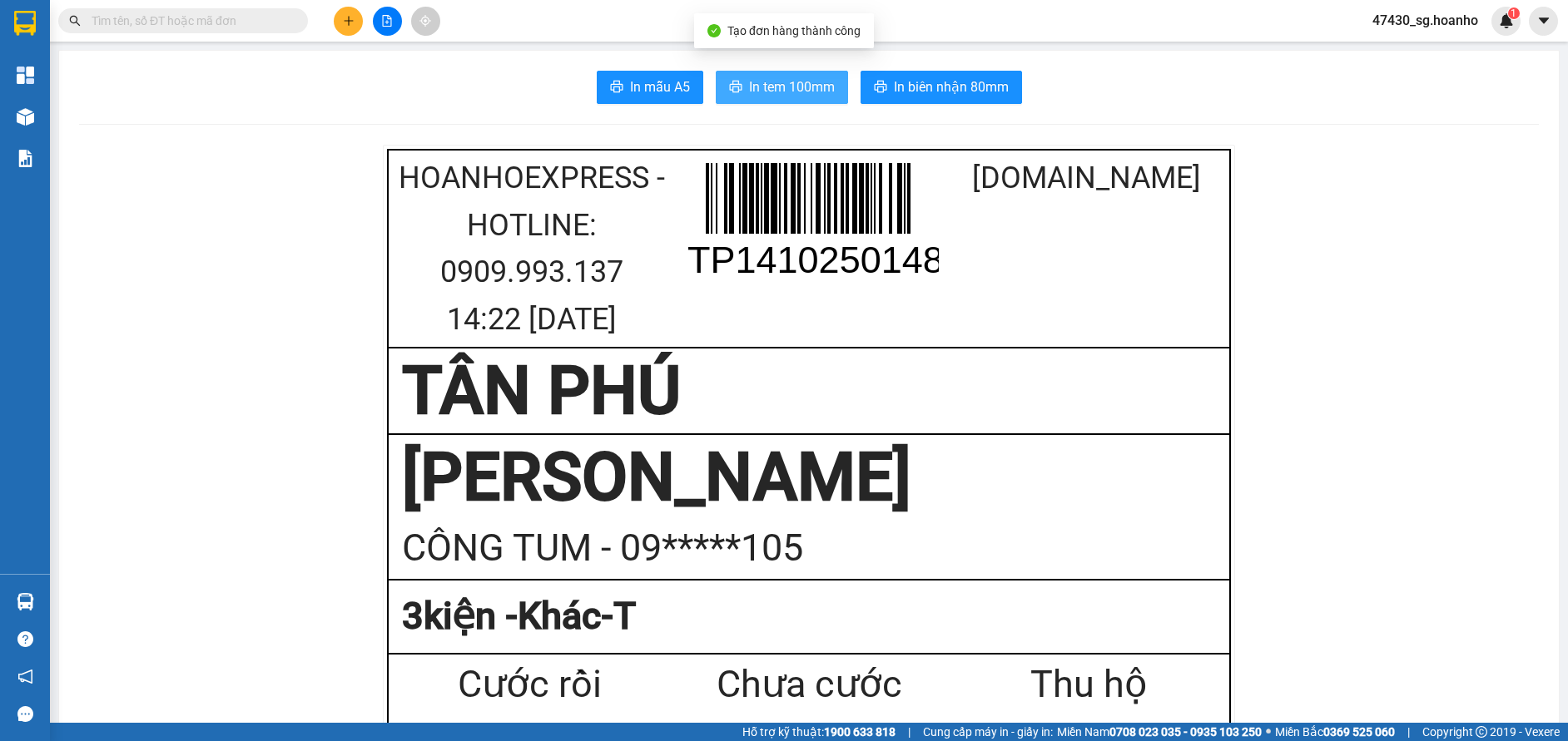
click at [816, 83] on span "In tem 100mm" at bounding box center [792, 87] width 86 height 21
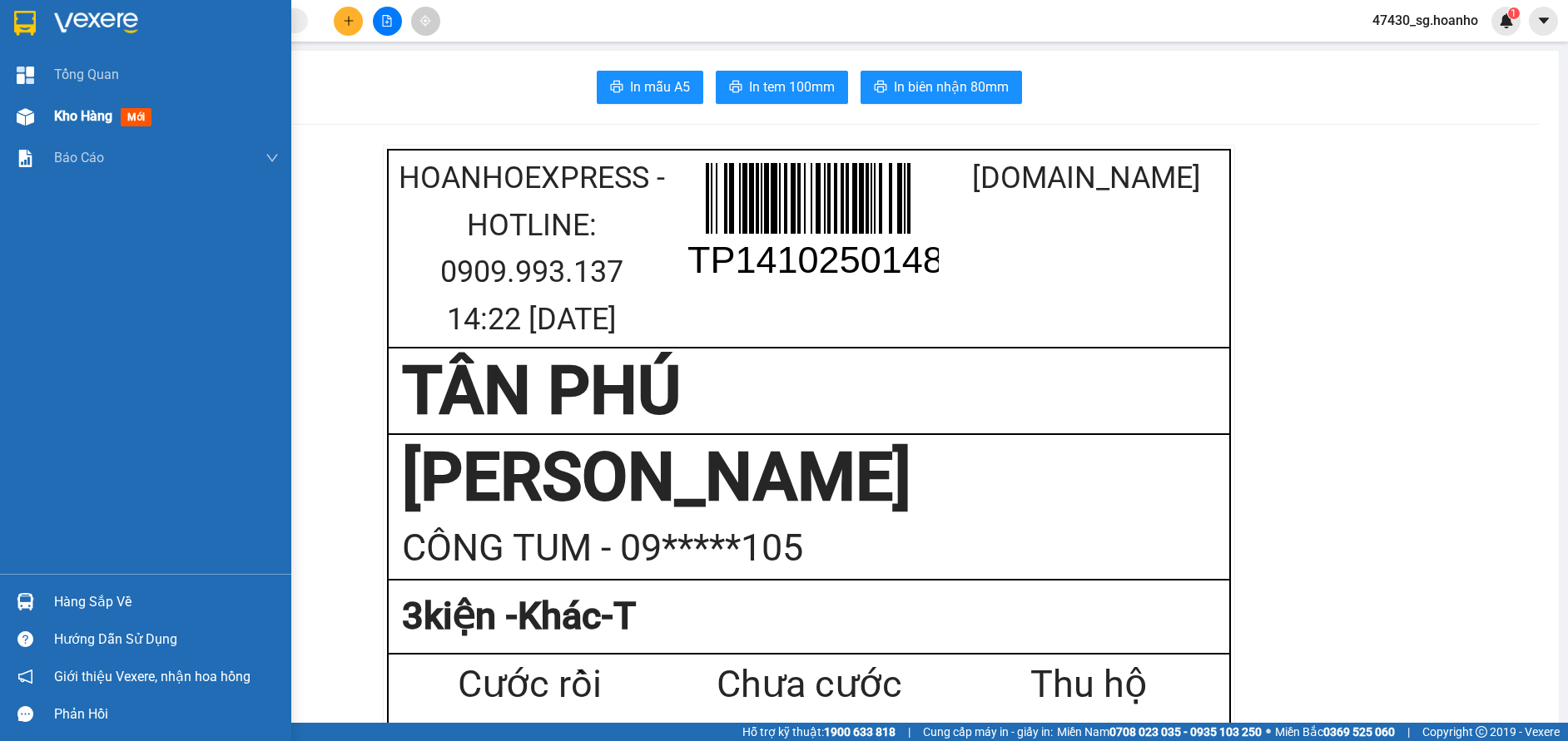
click at [79, 119] on span "Kho hàng" at bounding box center [83, 116] width 58 height 15
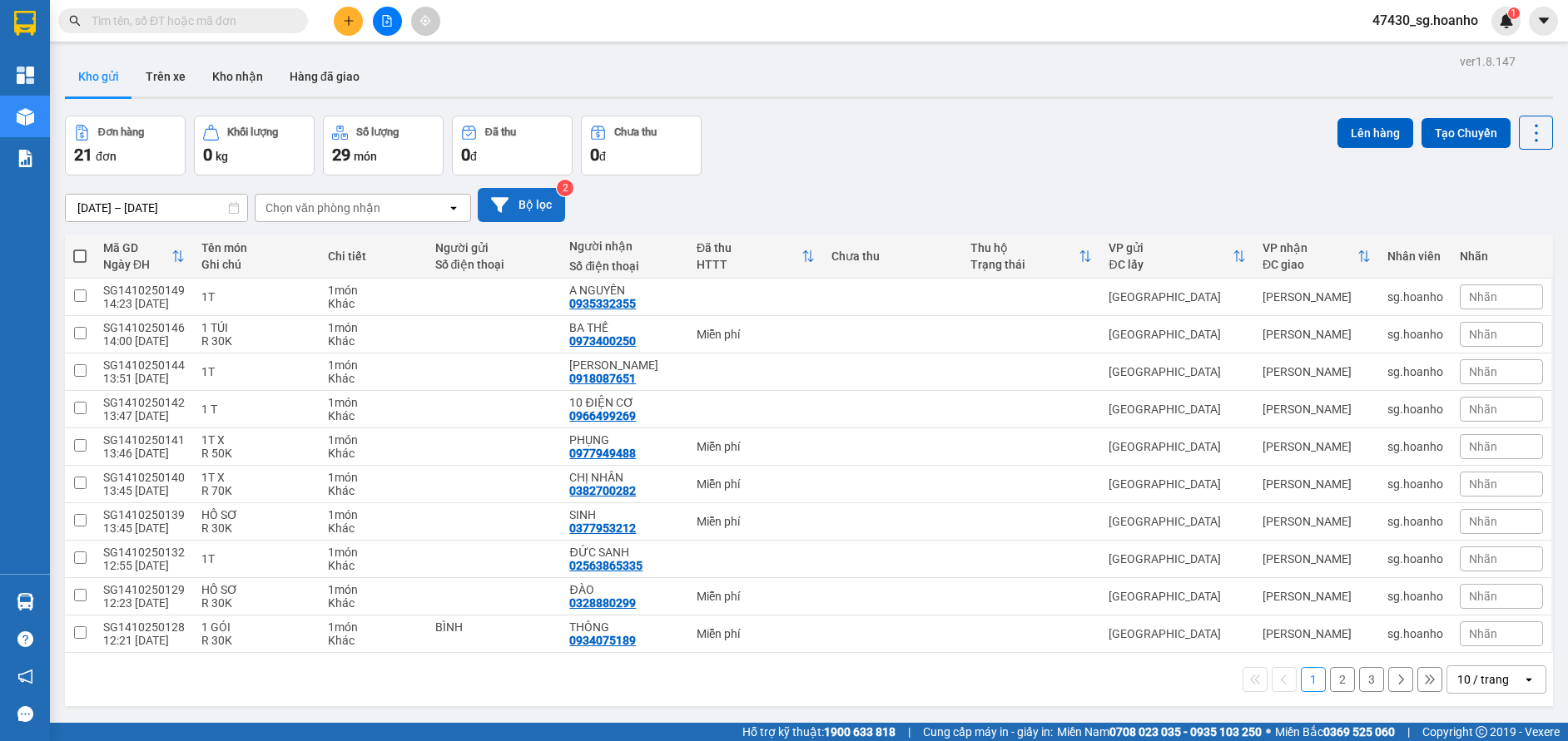
click at [540, 201] on button "Bộ lọc" at bounding box center [521, 204] width 88 height 34
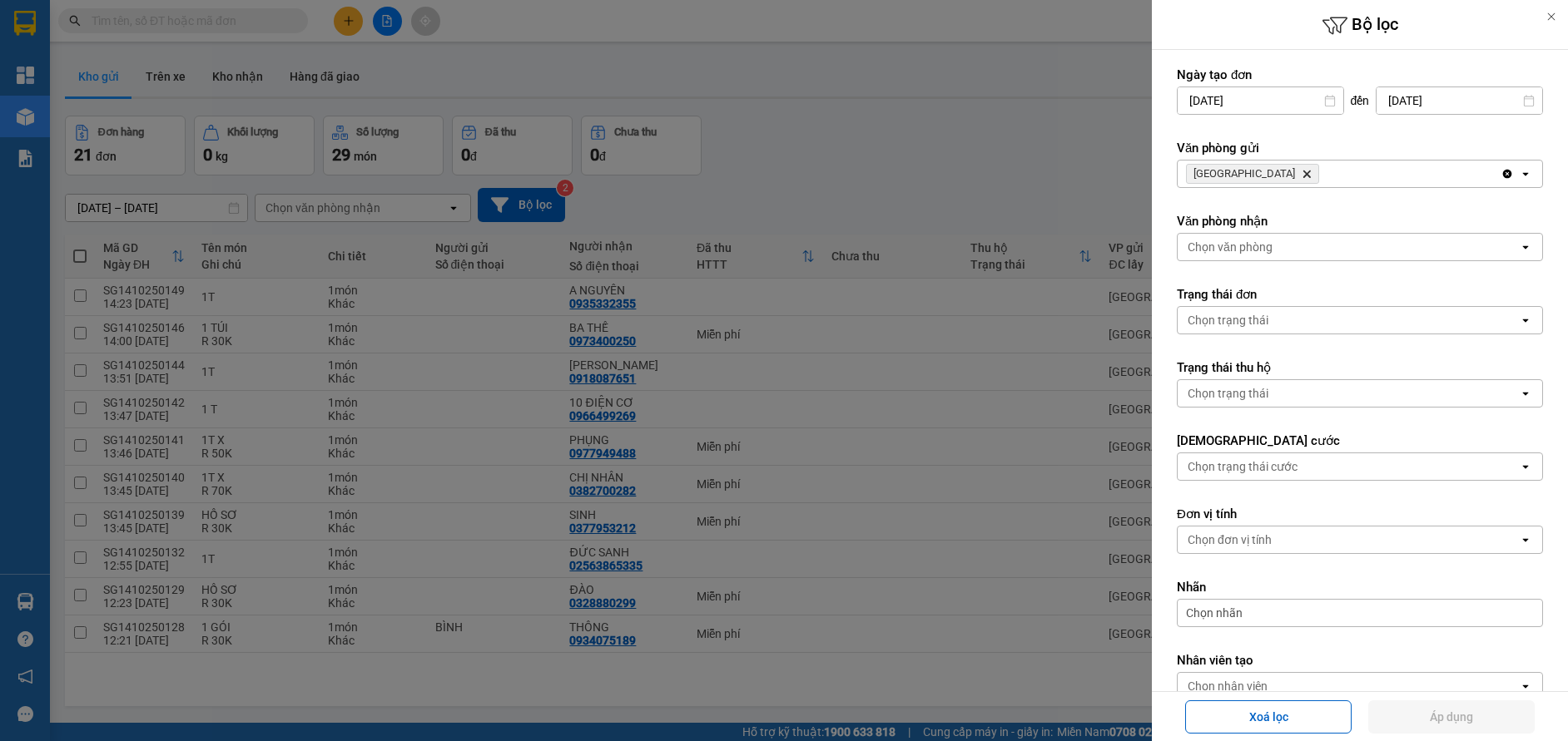
click at [1249, 180] on span "SÀI GÒN Delete" at bounding box center [1253, 174] width 133 height 20
click at [1303, 174] on icon "SÀI GÒN, close by backspace" at bounding box center [1306, 174] width 7 height 7
click at [1245, 174] on div "Chọn văn phòng" at bounding box center [1230, 174] width 85 height 16
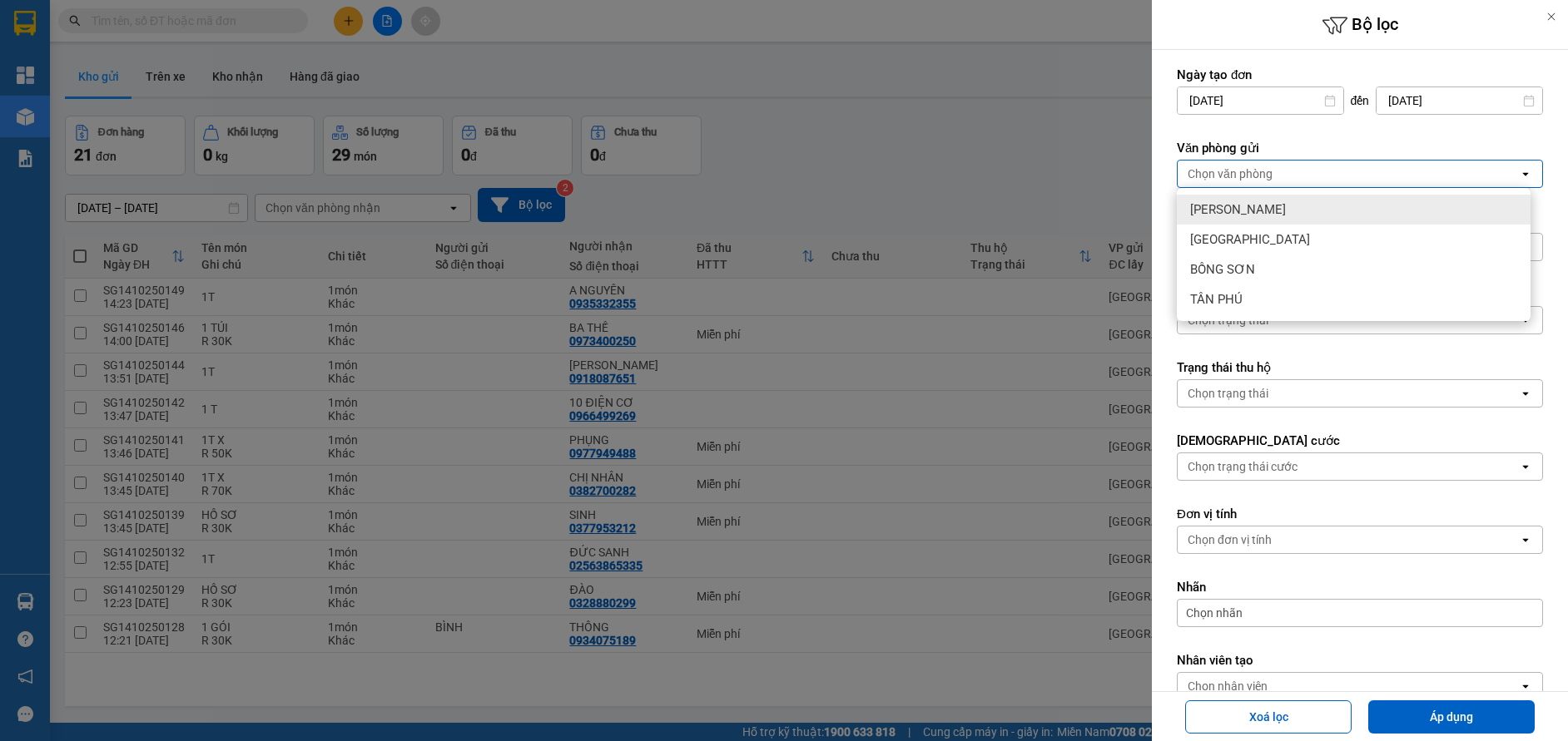
click at [1245, 204] on span "[PERSON_NAME]" at bounding box center [1237, 210] width 96 height 16
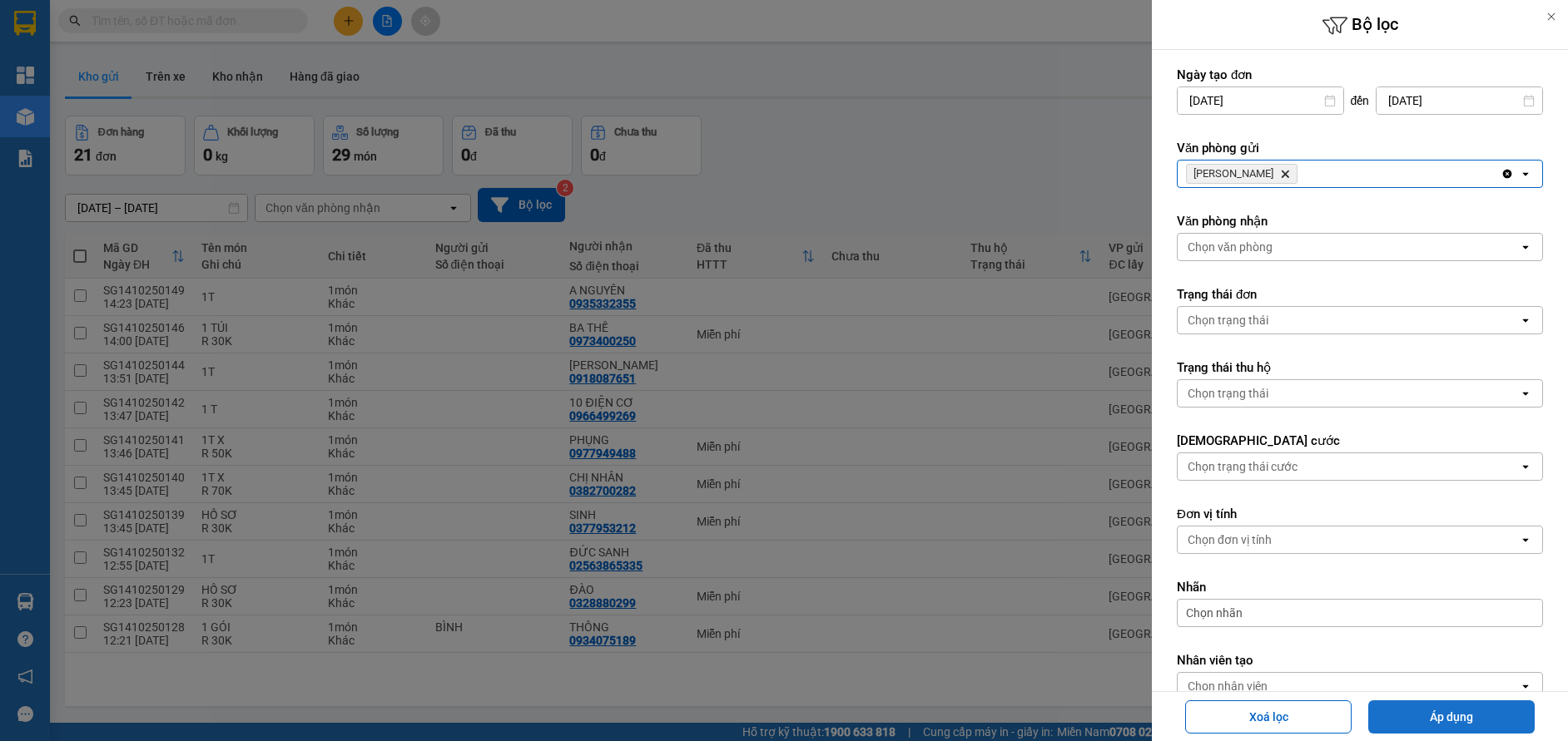
click at [1398, 726] on button "Áp dụng" at bounding box center [1451, 717] width 167 height 34
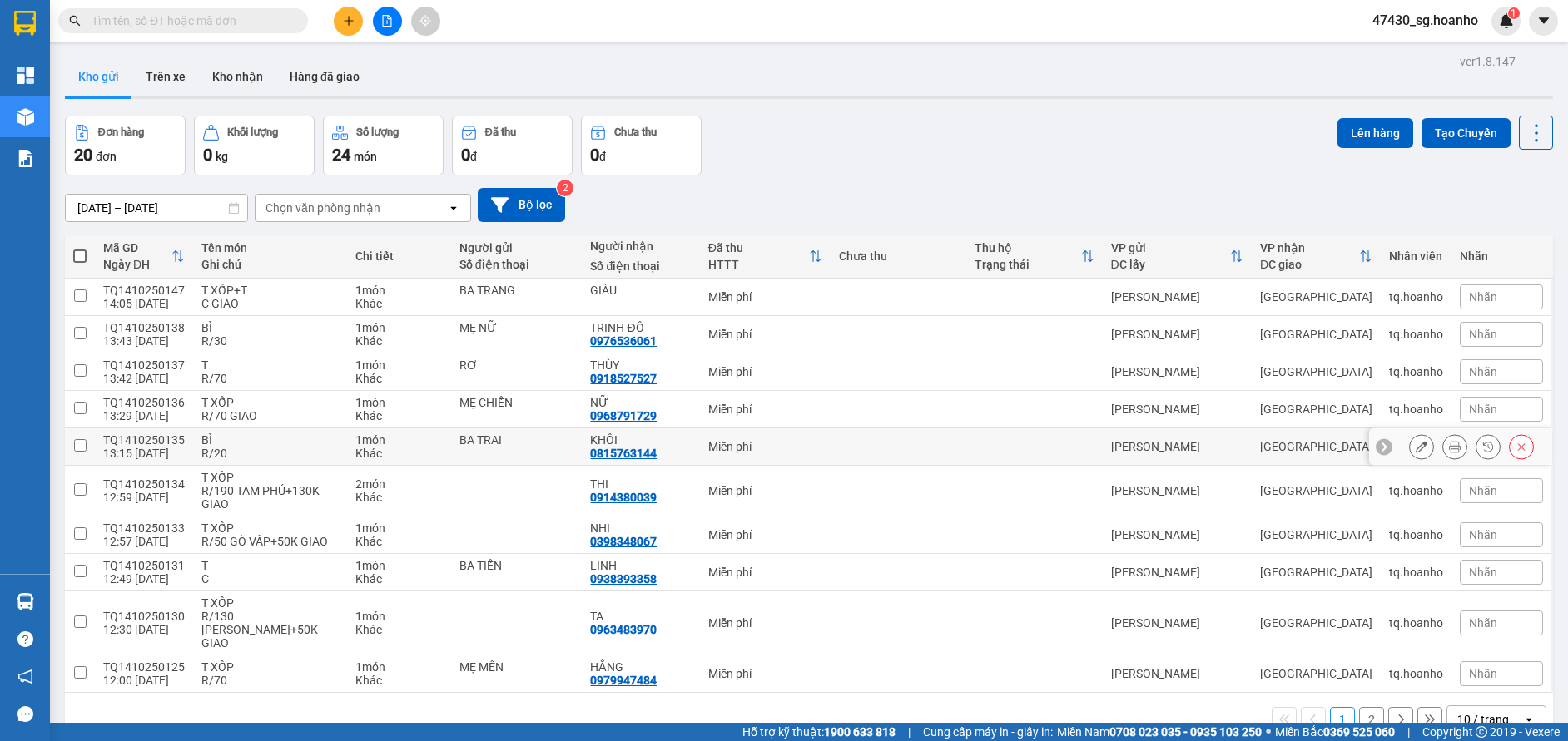
scroll to position [77, 0]
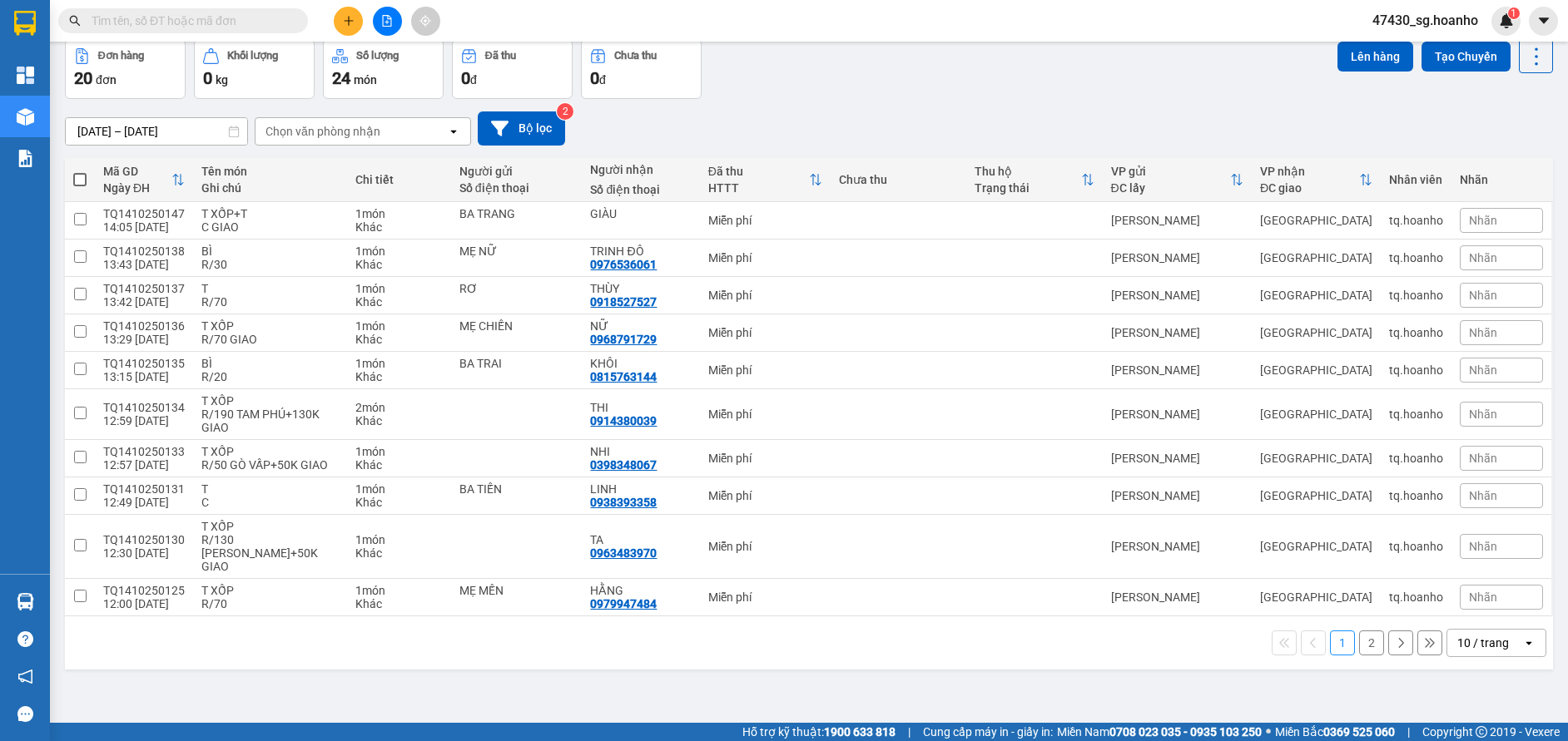
click at [1460, 651] on div "10 / trang" at bounding box center [1482, 643] width 52 height 16
click at [1464, 520] on span "20 / trang" at bounding box center [1473, 517] width 53 height 16
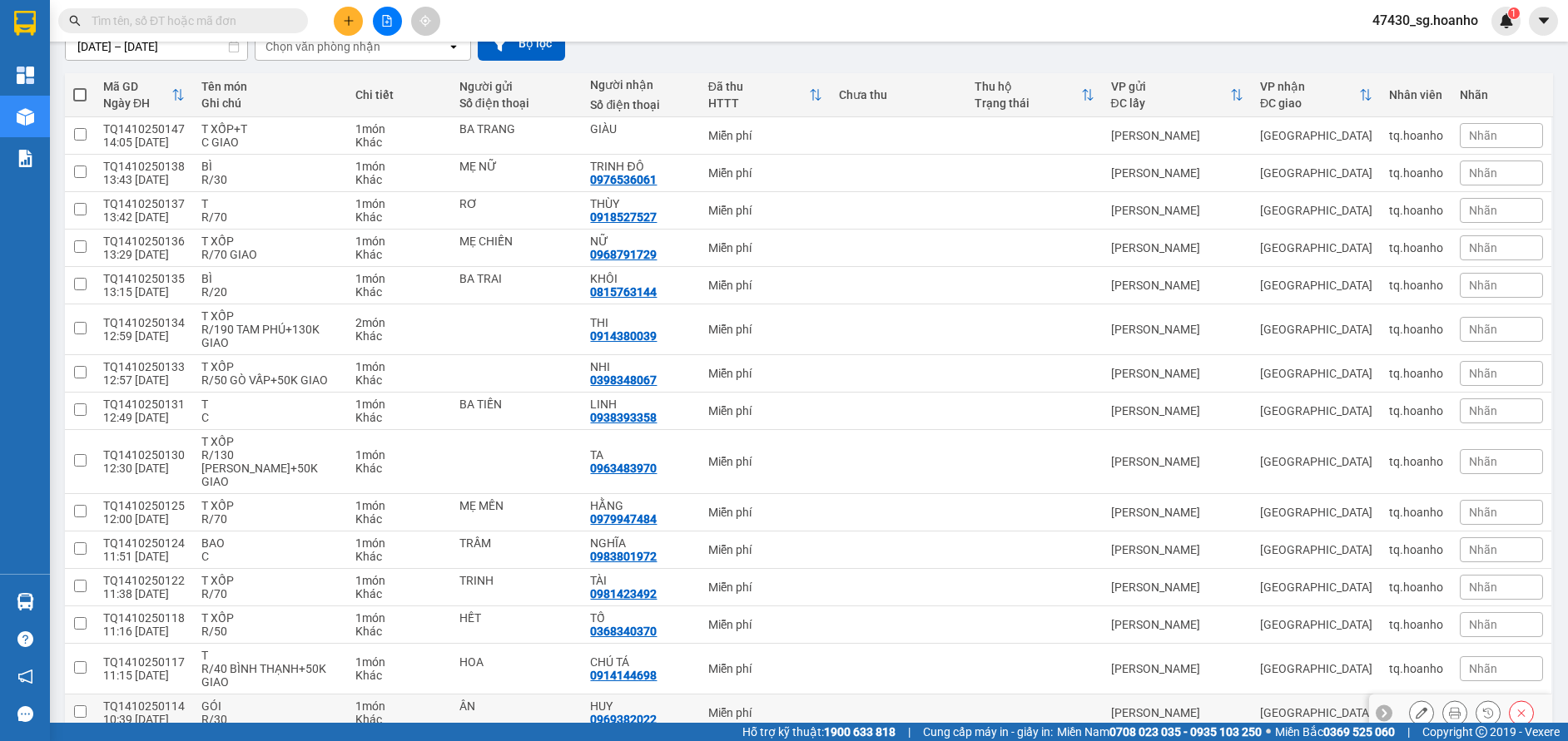
scroll to position [0, 0]
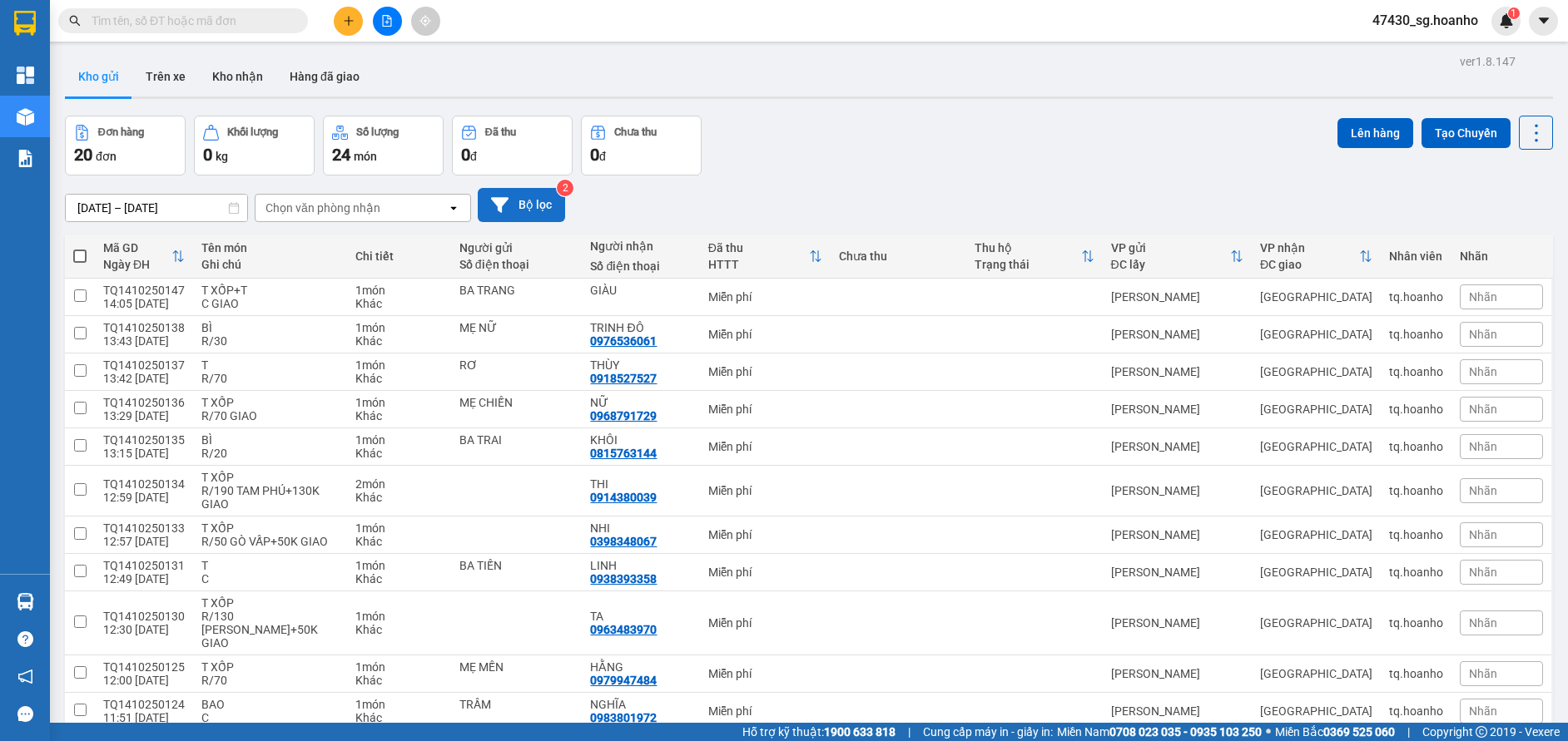
click at [538, 203] on button "Bộ lọc" at bounding box center [521, 204] width 88 height 34
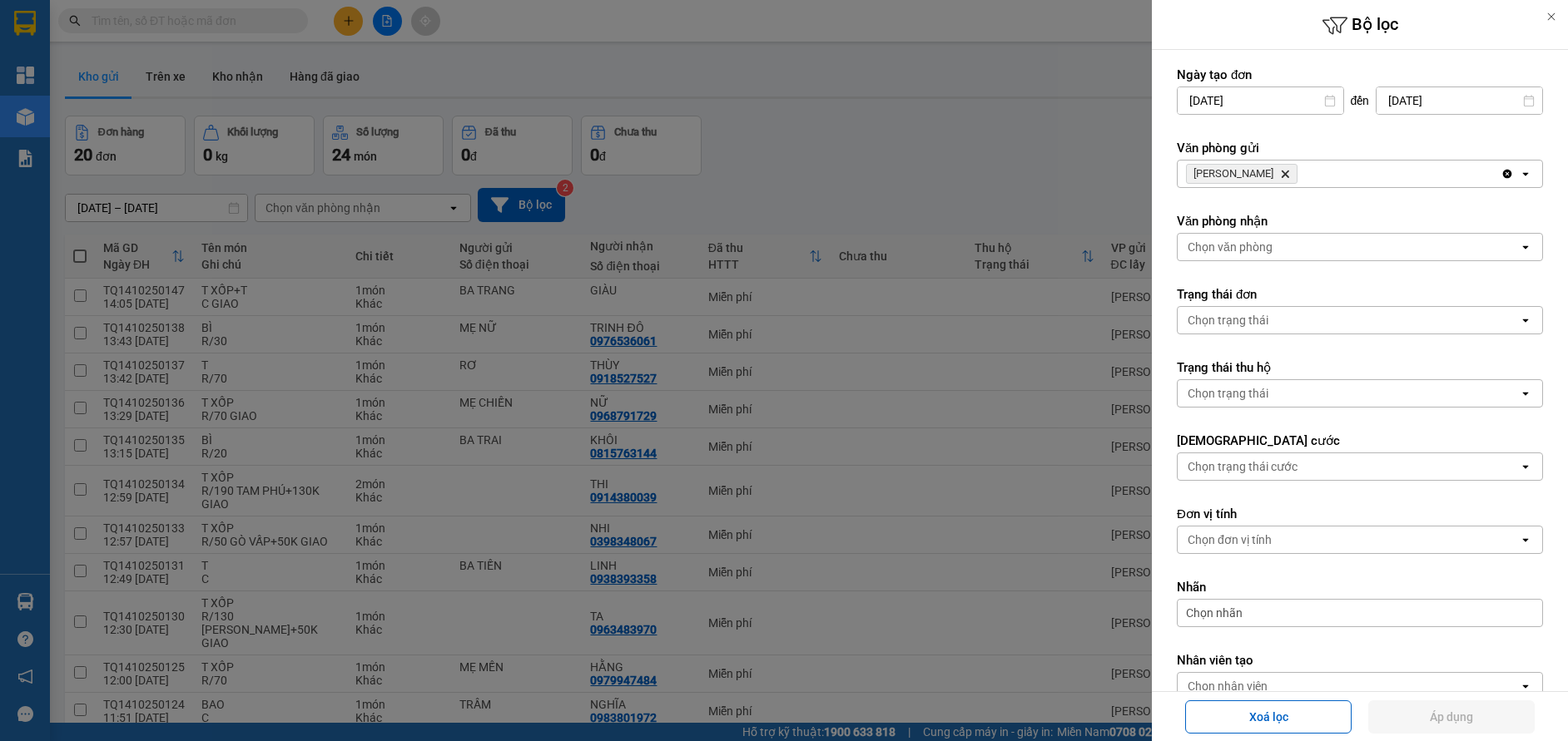
click at [1280, 169] on icon "Delete" at bounding box center [1284, 173] width 10 height 10
click at [1248, 170] on div "Chọn văn phòng" at bounding box center [1230, 174] width 85 height 16
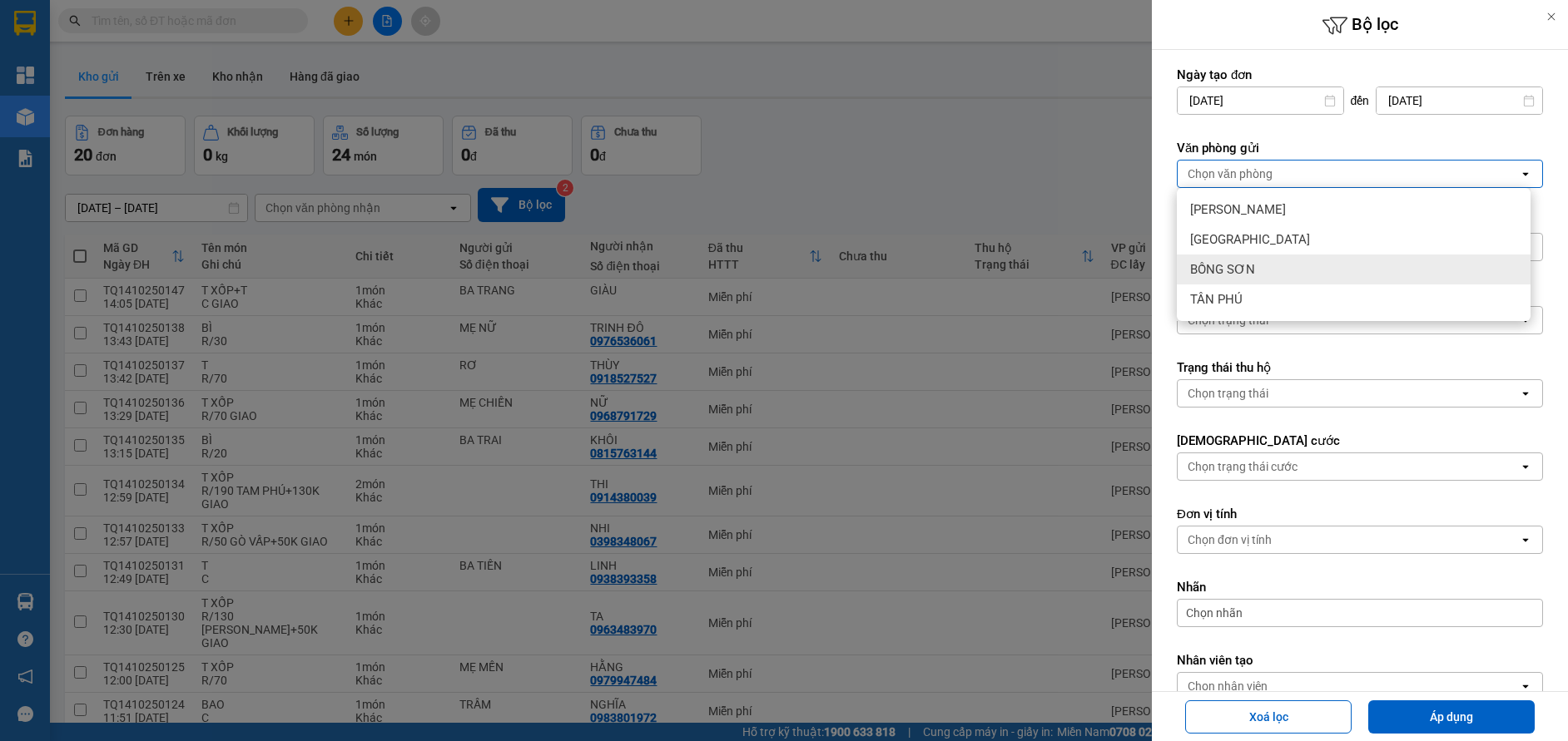
click at [1237, 272] on span "BỒNG SƠN" at bounding box center [1222, 270] width 65 height 16
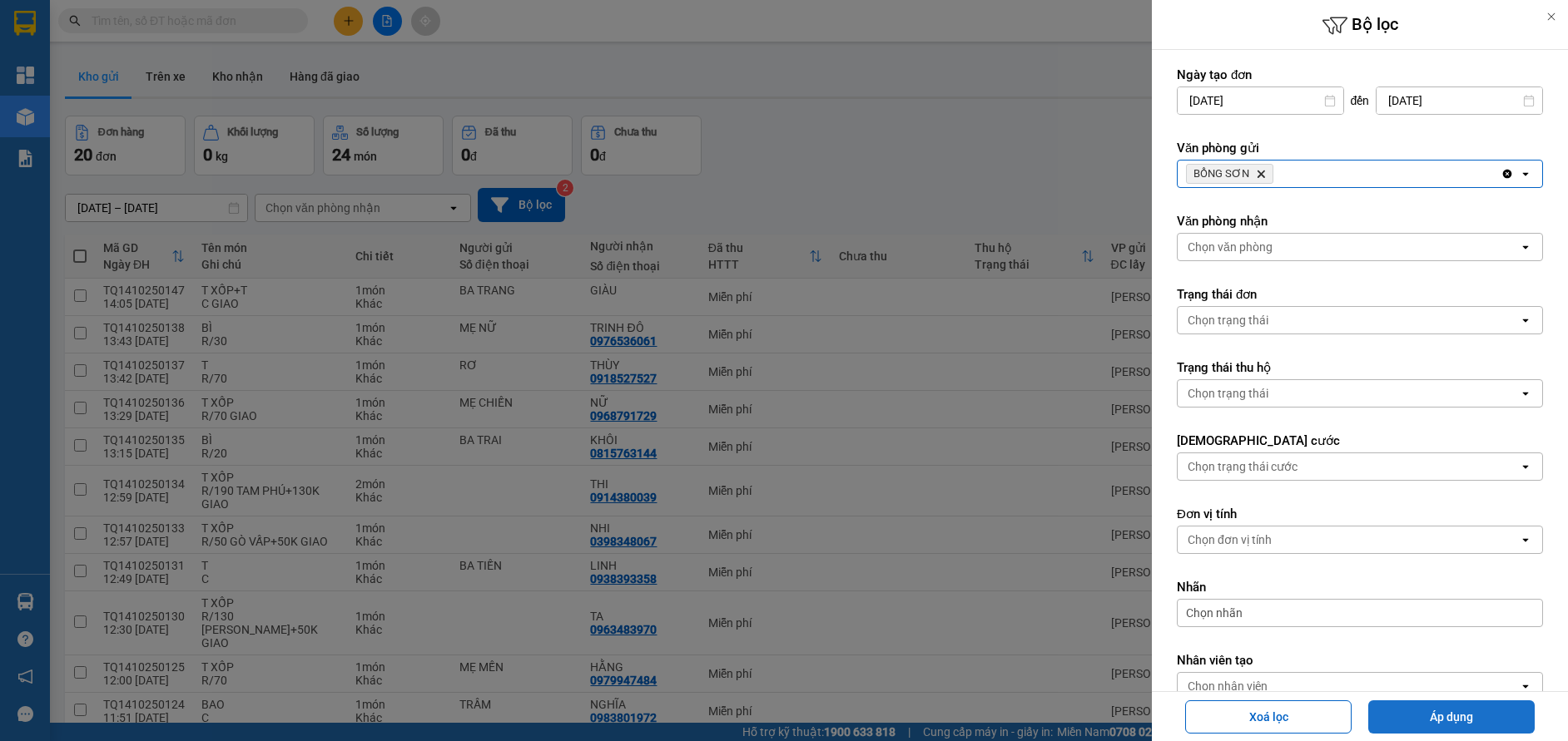
click at [1418, 703] on button "Áp dụng" at bounding box center [1451, 717] width 167 height 34
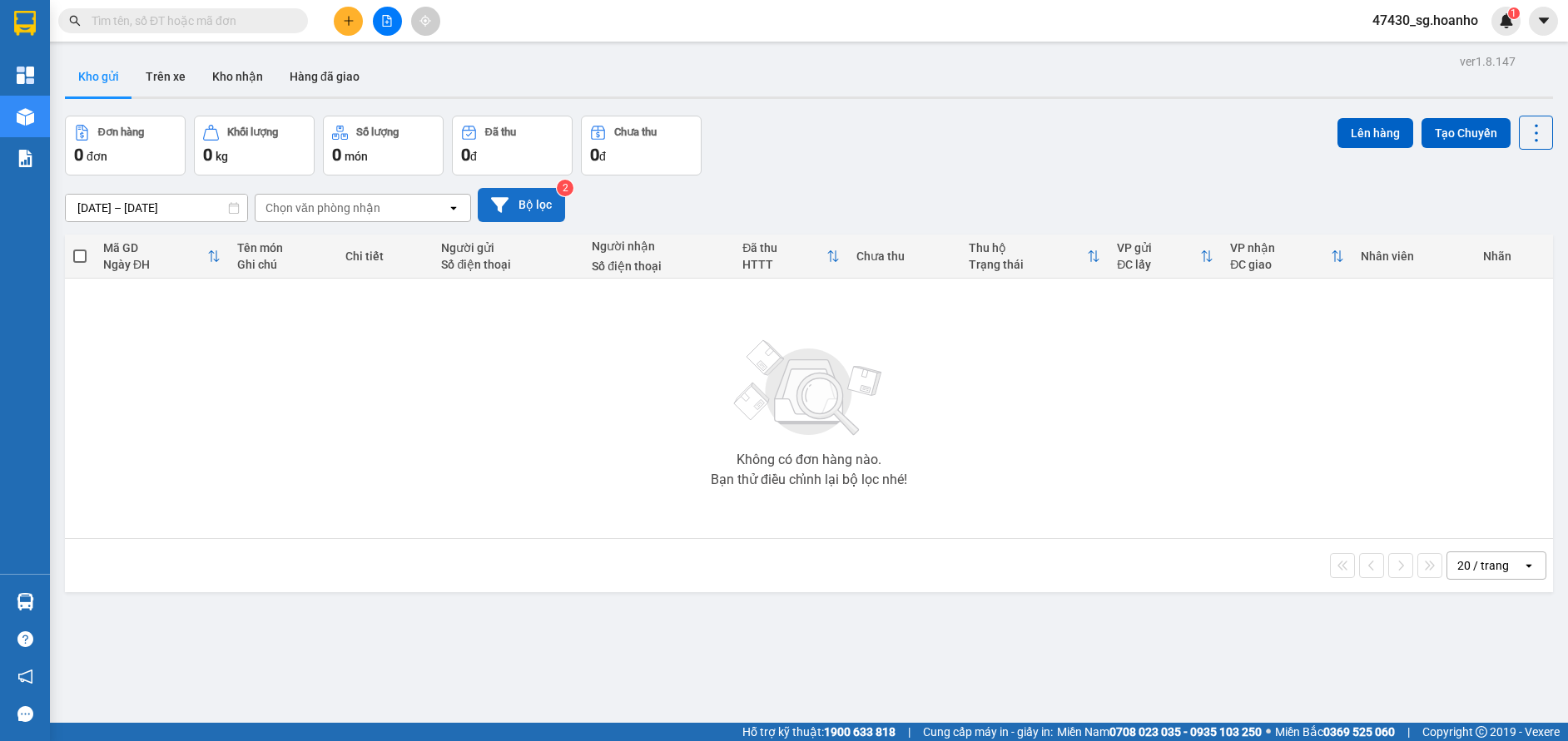
click at [539, 207] on button "Bộ lọc" at bounding box center [521, 204] width 88 height 34
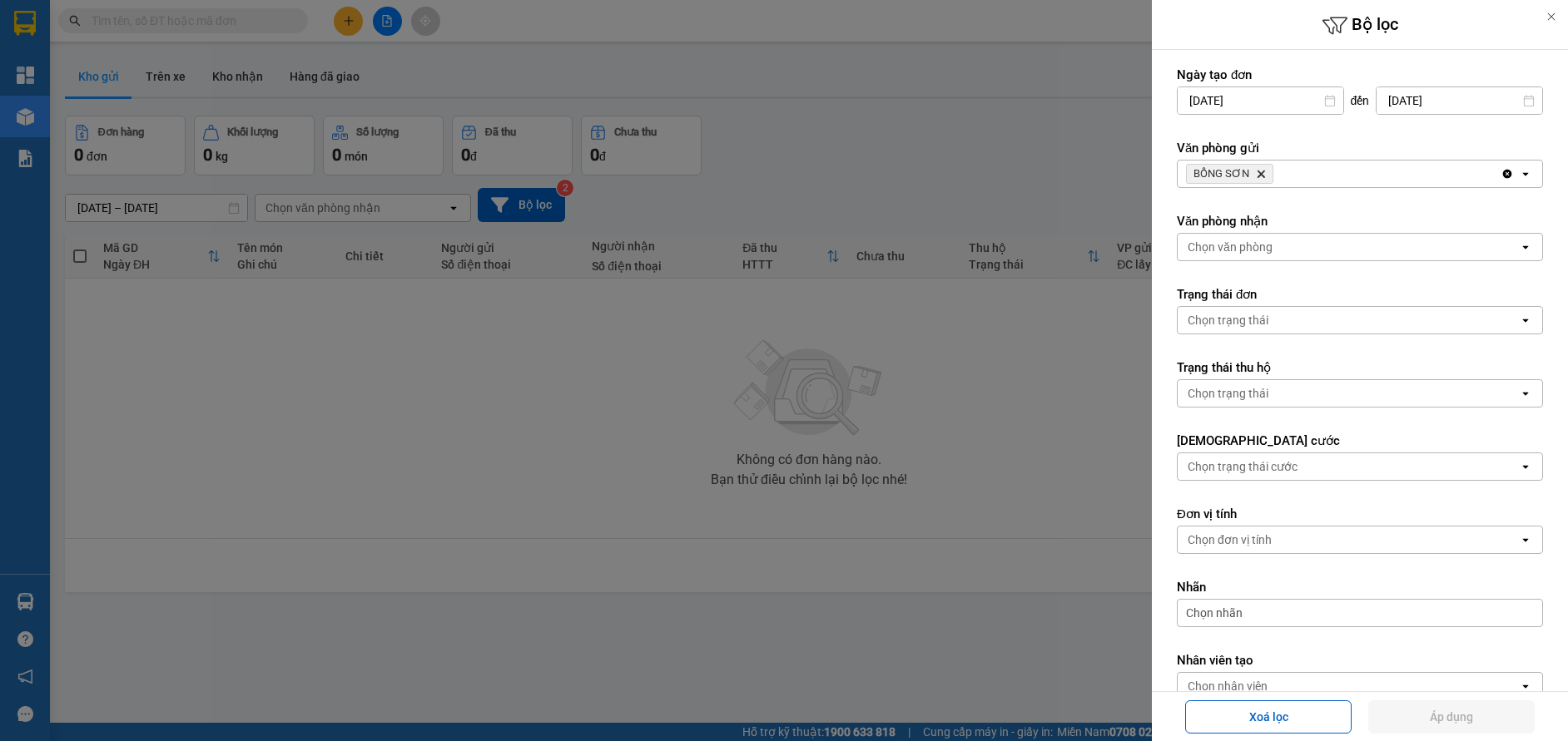
click at [1260, 174] on icon "BỒNG SƠN, close by backspace" at bounding box center [1261, 174] width 7 height 7
click at [1242, 175] on div "Chọn văn phòng" at bounding box center [1230, 174] width 85 height 16
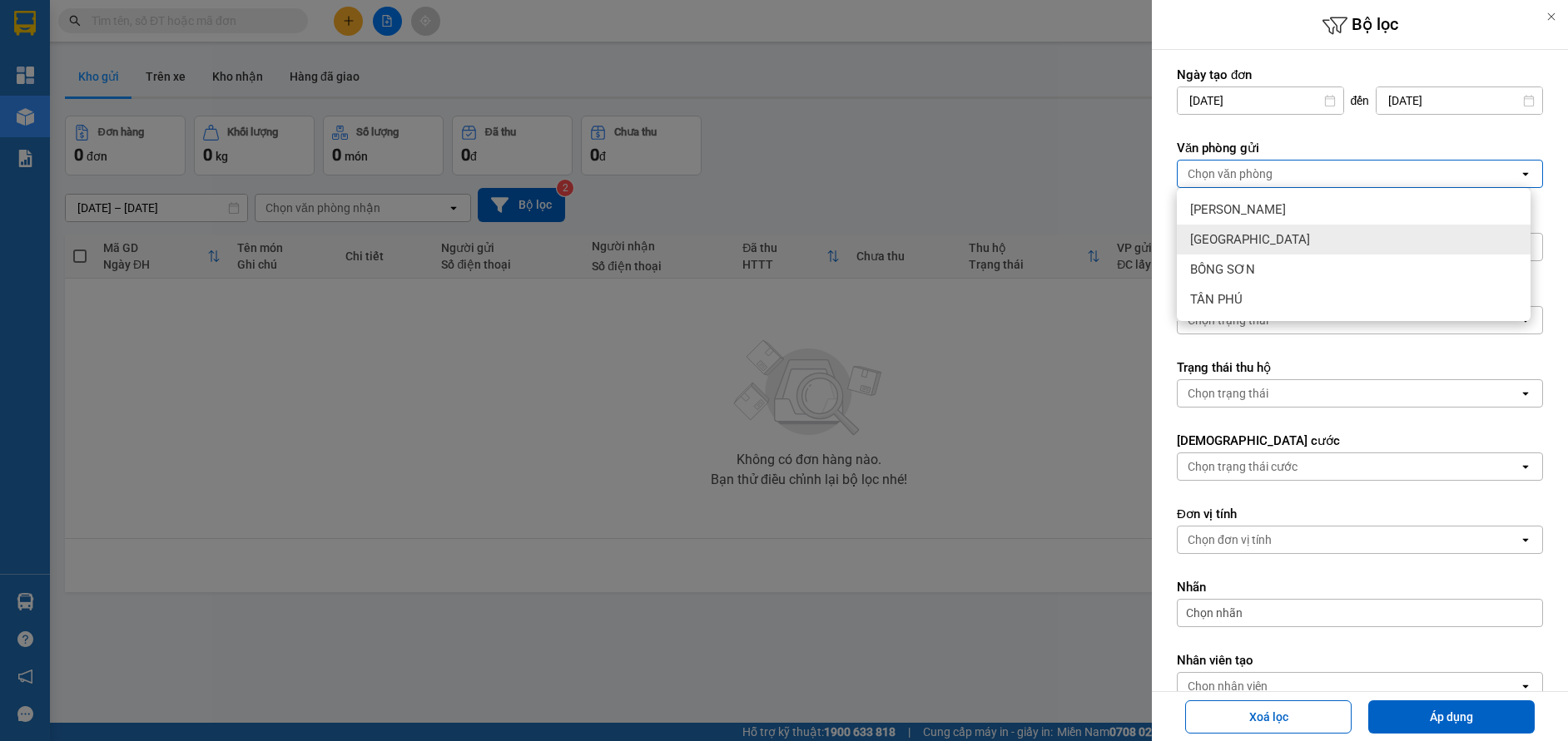
click at [1222, 249] on div "[GEOGRAPHIC_DATA]" at bounding box center [1354, 239] width 354 height 30
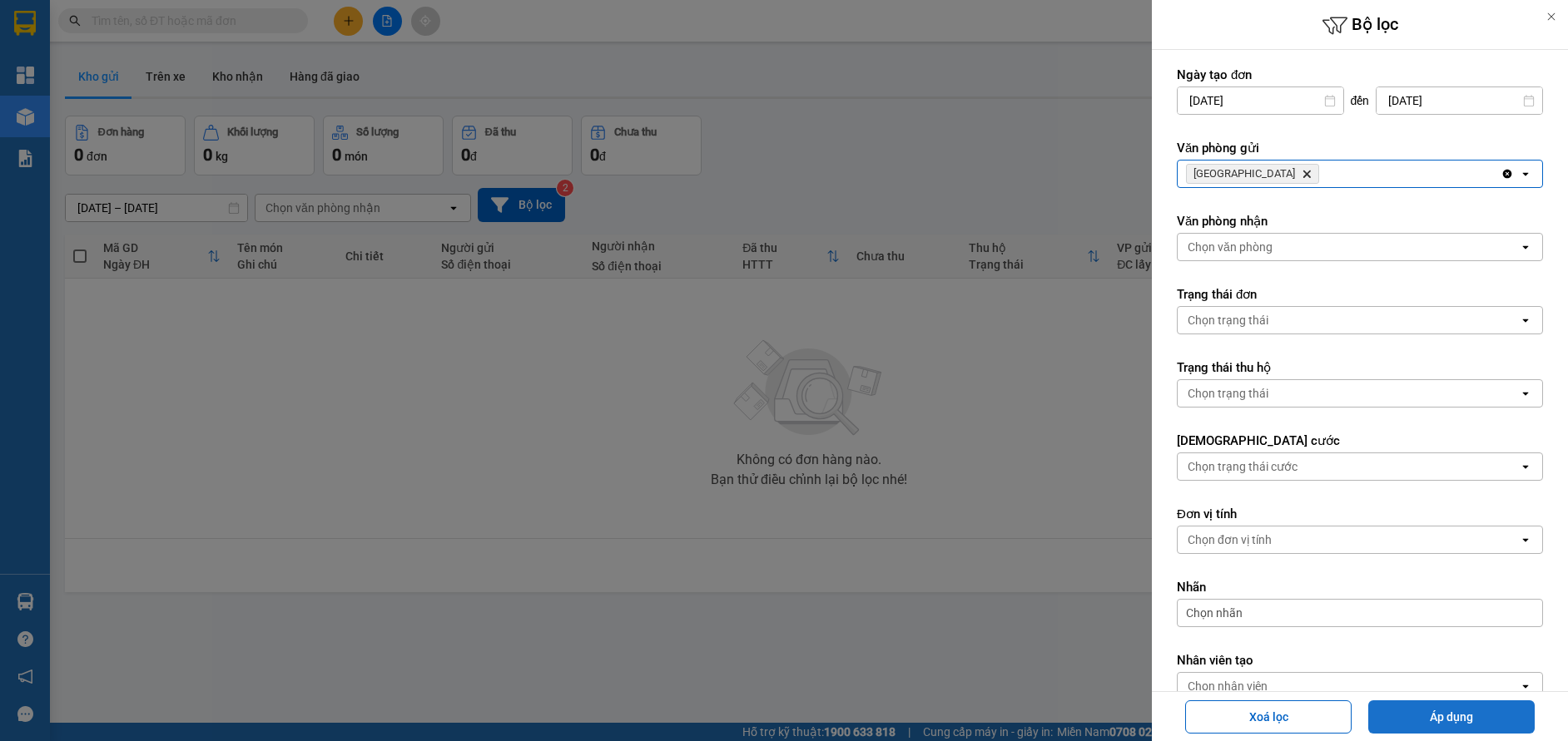
click at [1433, 716] on button "Áp dụng" at bounding box center [1451, 717] width 167 height 34
